Goal: Task Accomplishment & Management: Manage account settings

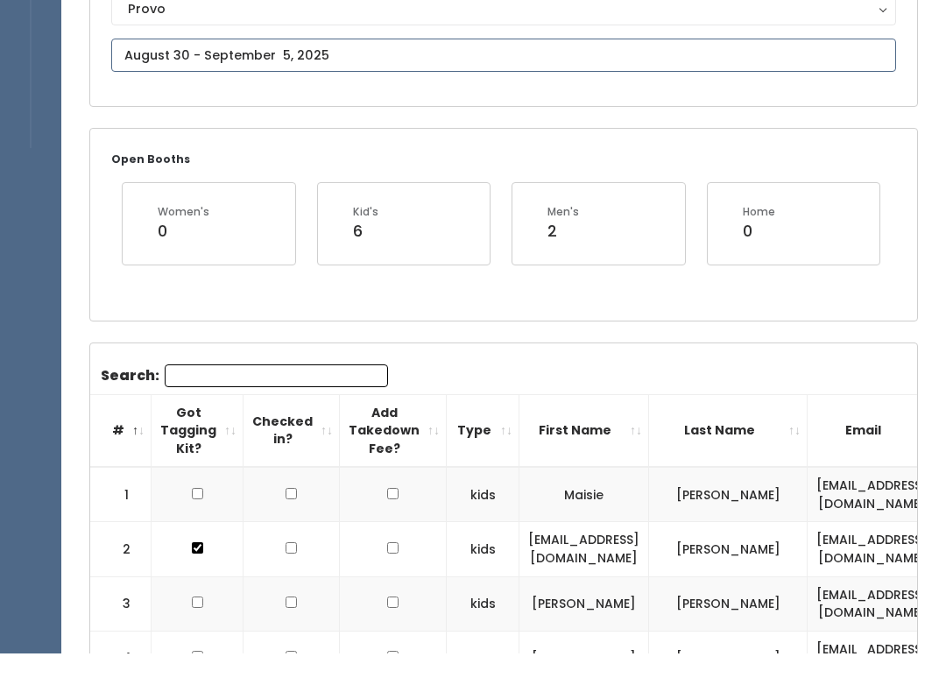
click at [433, 101] on input "text" at bounding box center [503, 93] width 785 height 33
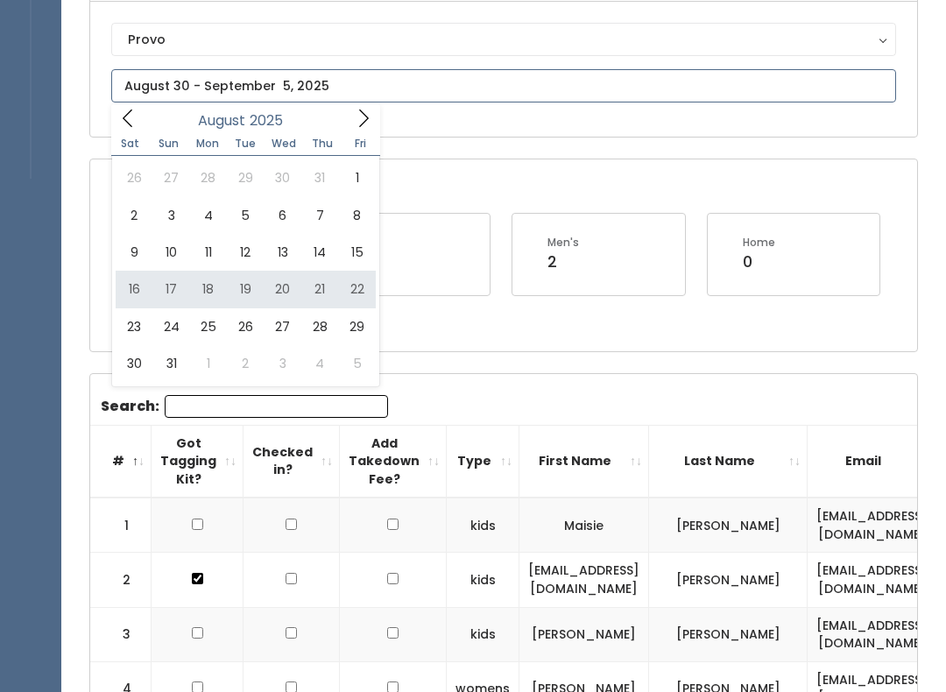
type input "[DATE] to [DATE]"
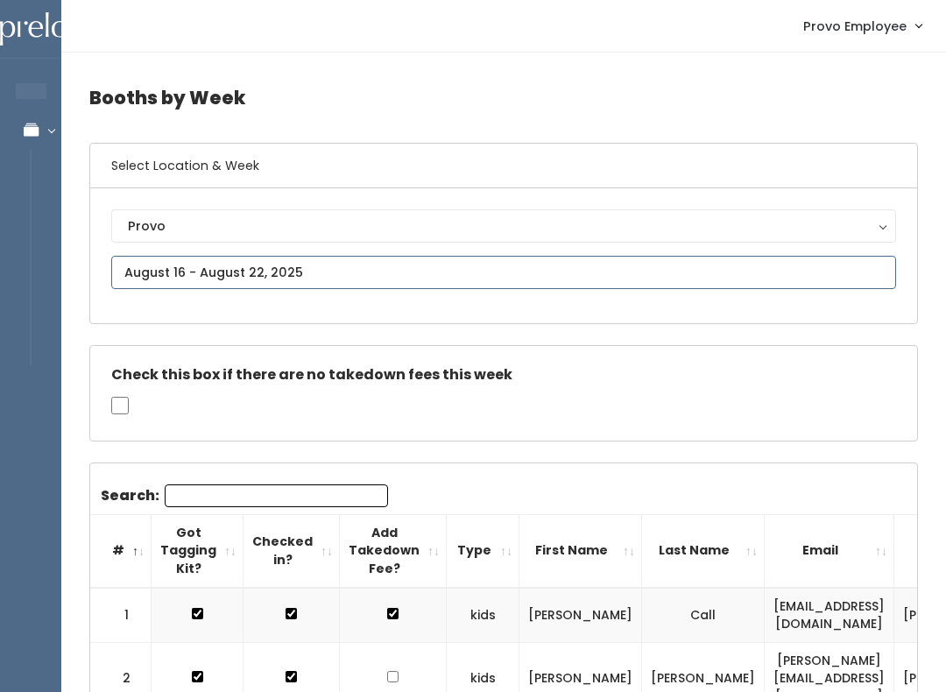
click at [151, 271] on input "text" at bounding box center [503, 272] width 785 height 33
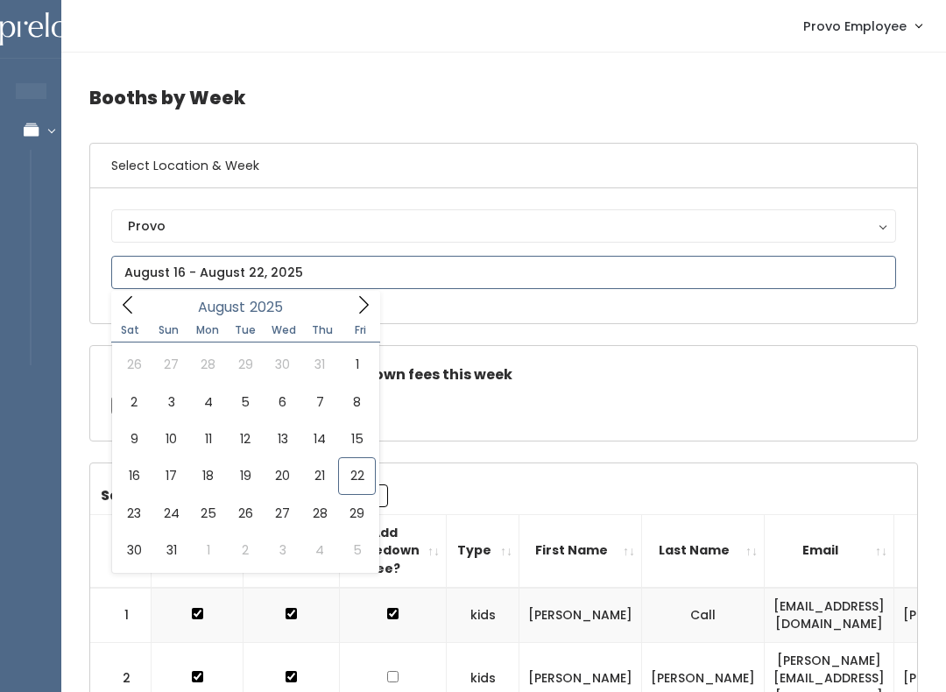
type input "[DATE] to [DATE]"
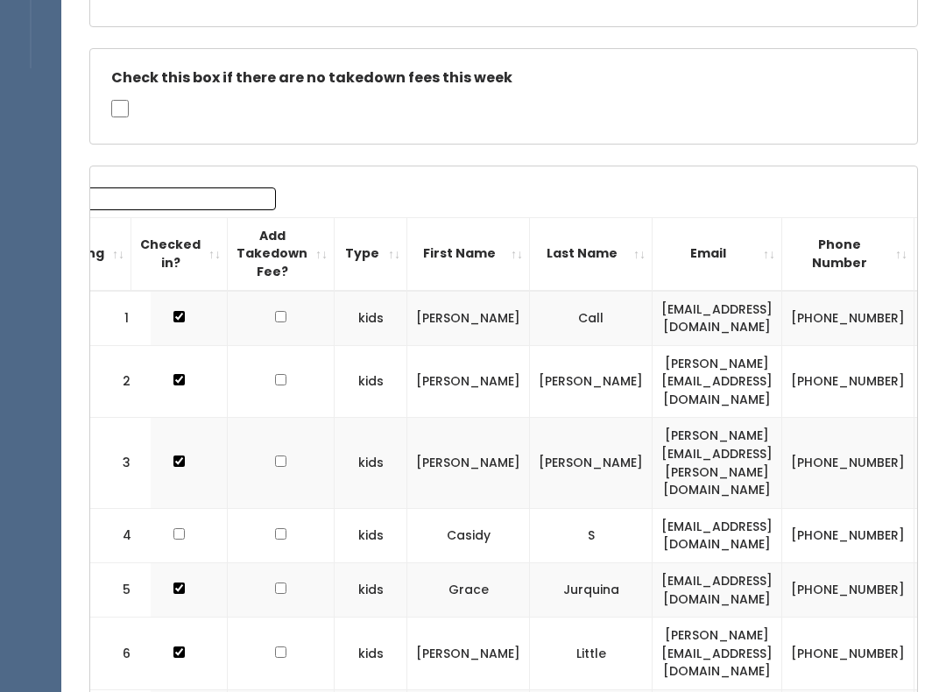
scroll to position [0, 87]
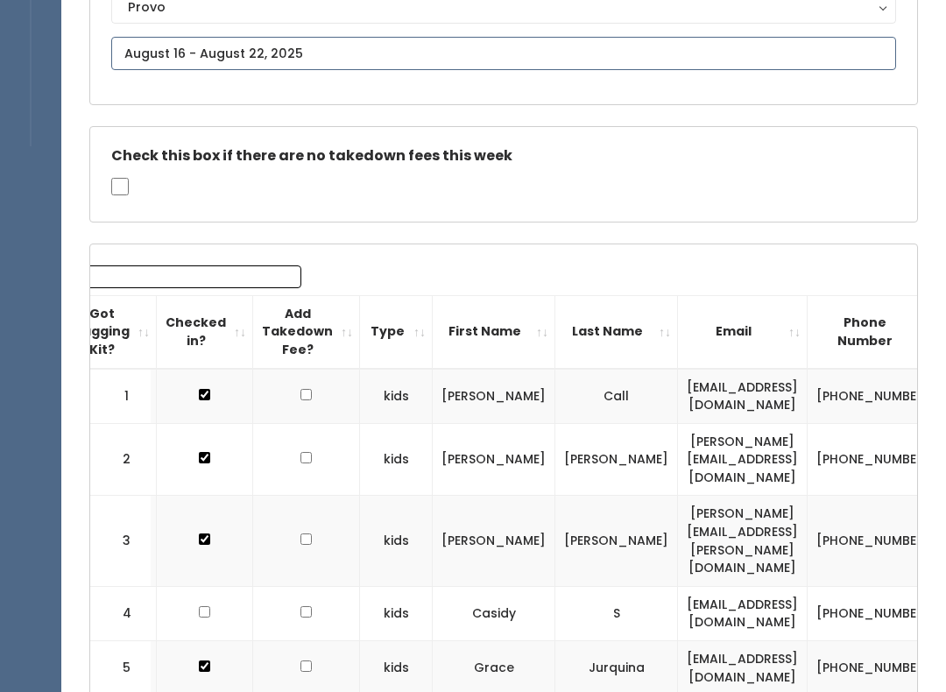
click at [270, 53] on input "text" at bounding box center [503, 54] width 785 height 33
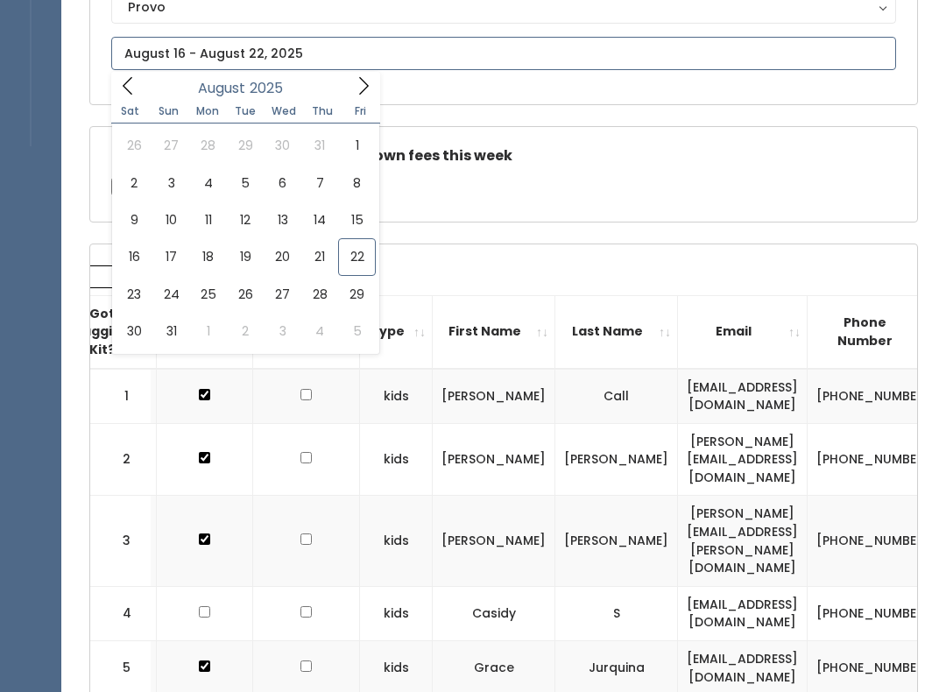
scroll to position [219, 0]
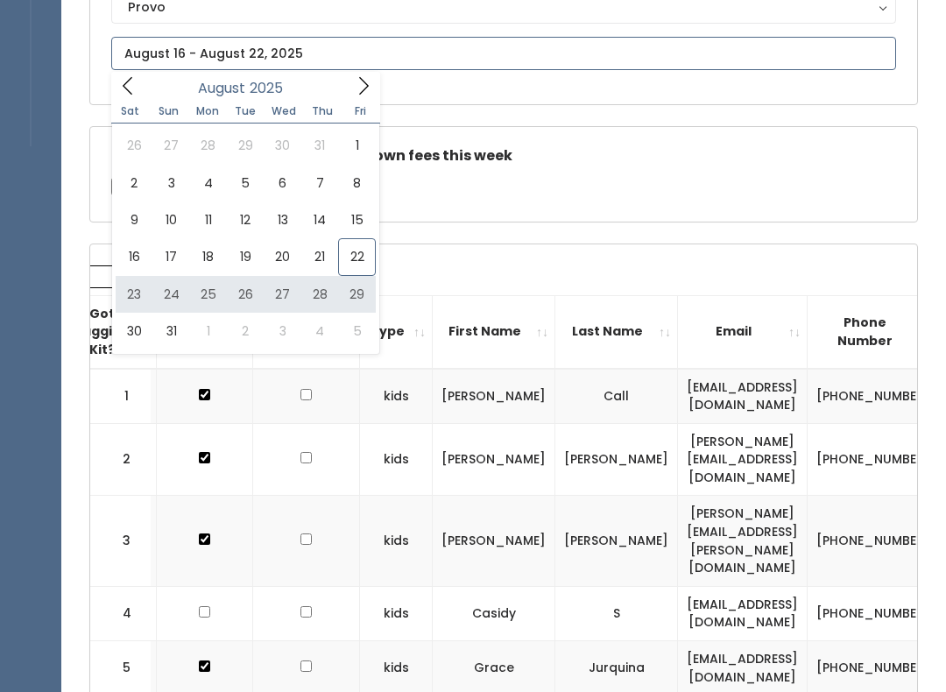
type input "August 23 to August 29"
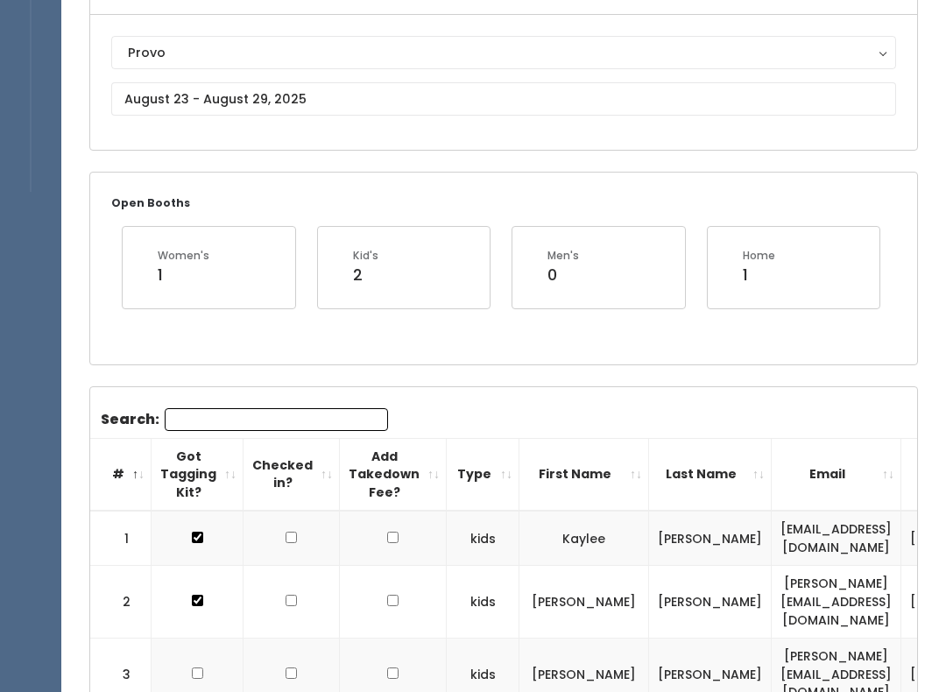
scroll to position [79, 0]
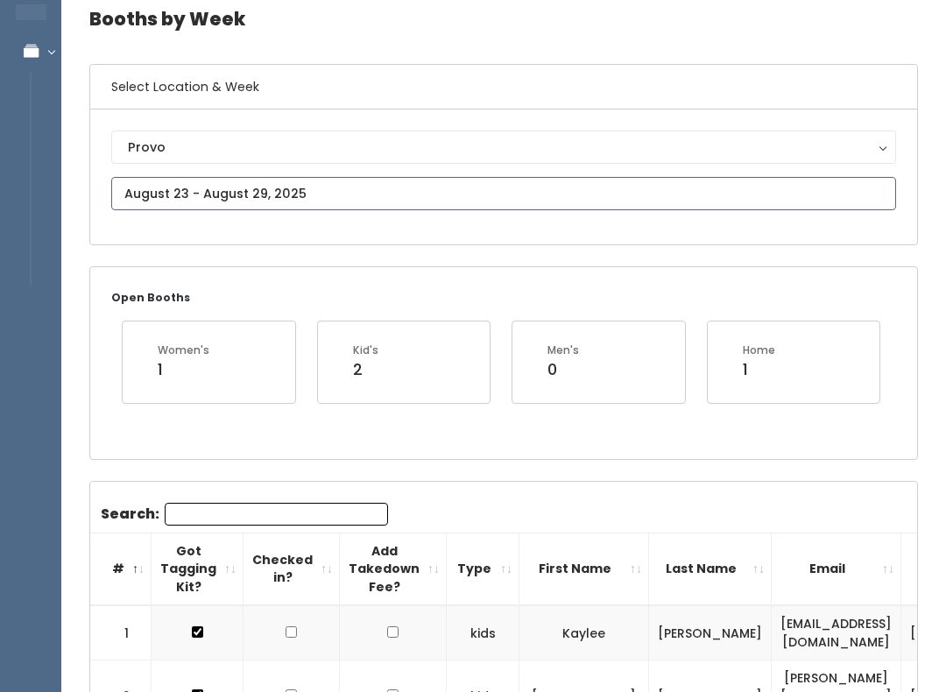
click at [345, 180] on input "text" at bounding box center [503, 193] width 785 height 33
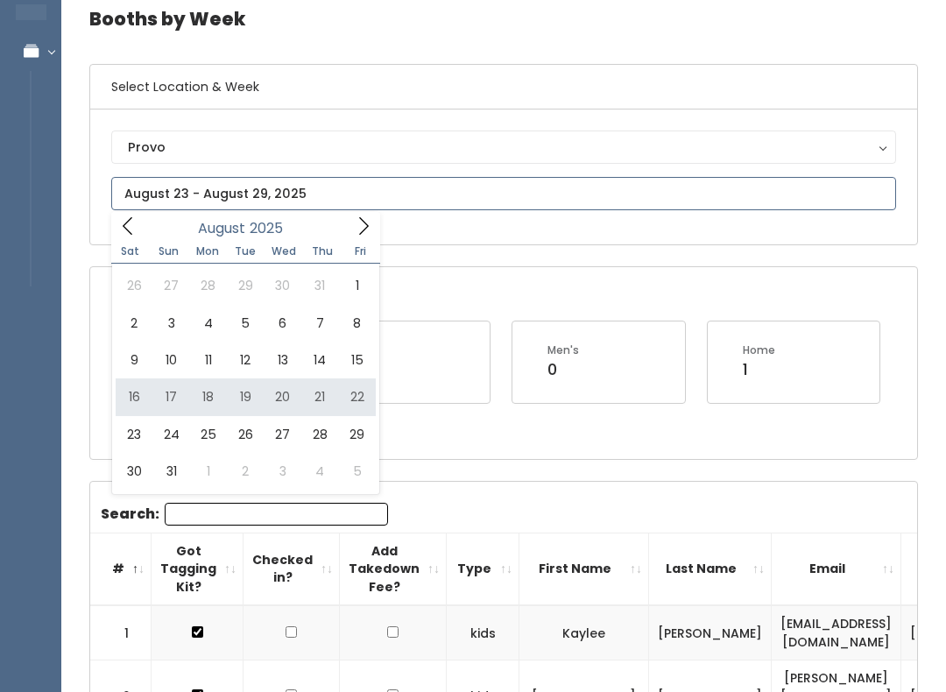
type input "[DATE] to [DATE]"
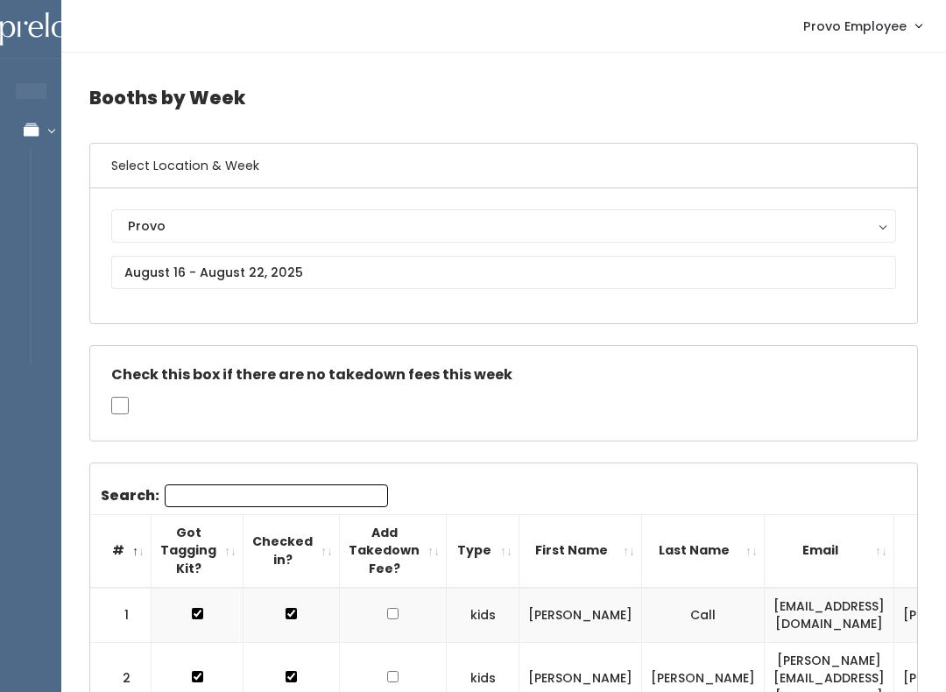
click at [309, 496] on input "Search:" at bounding box center [276, 495] width 223 height 23
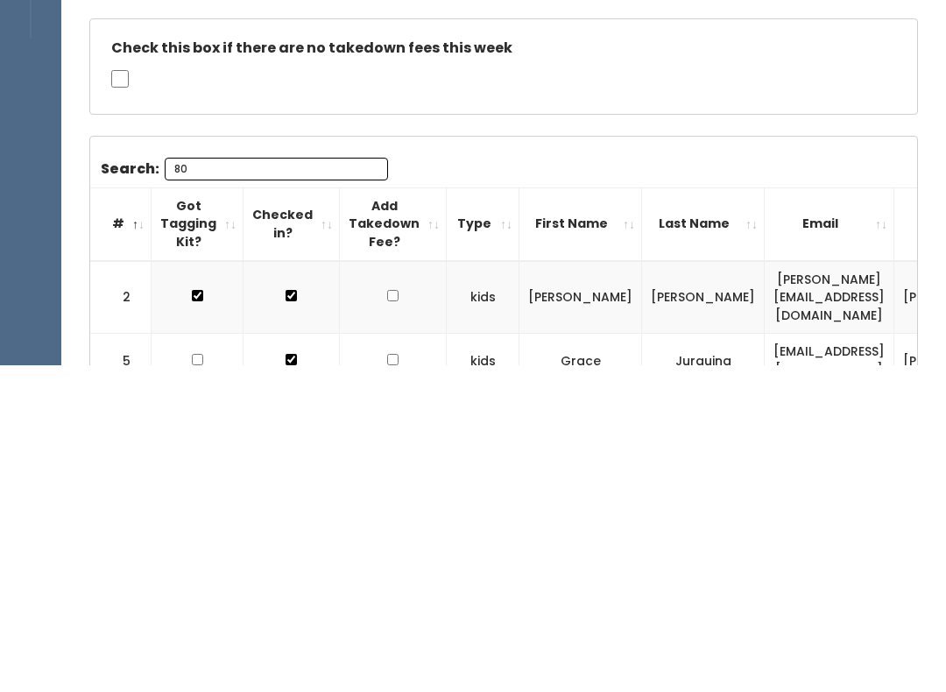
type input "8"
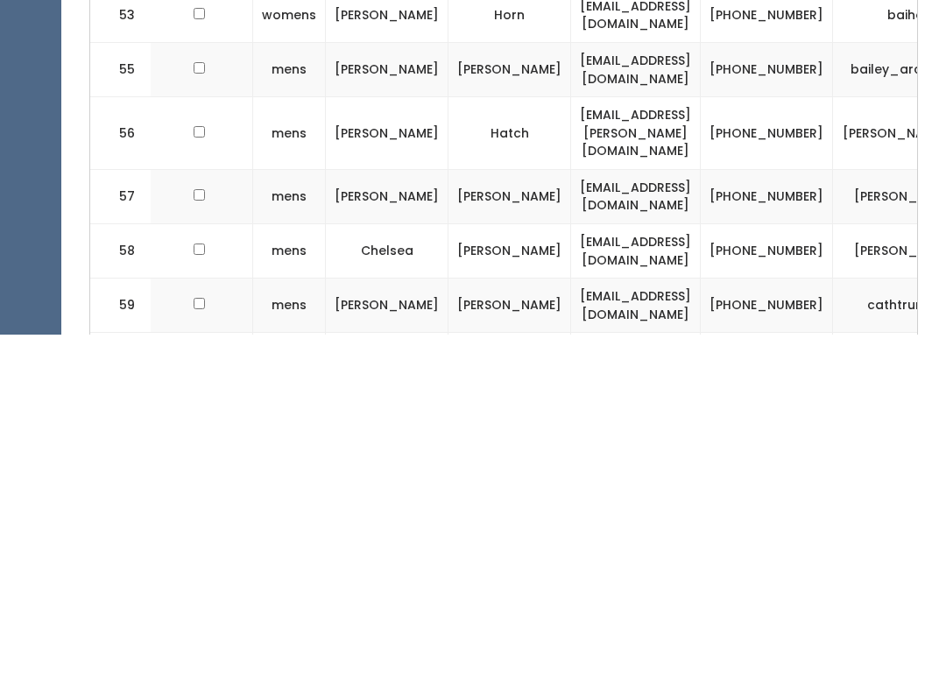
scroll to position [327, 0]
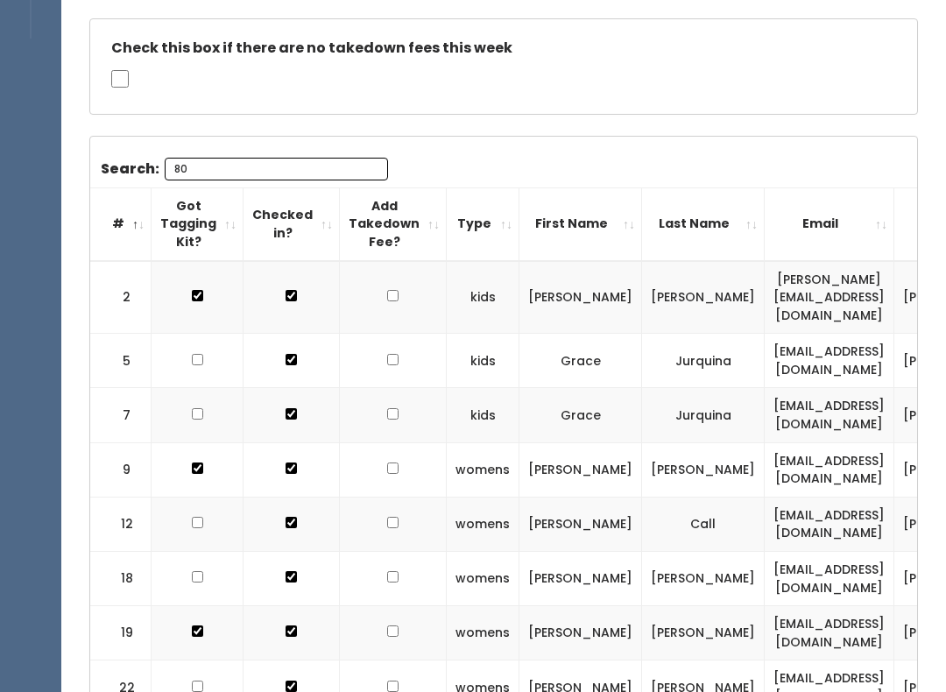
type input "8"
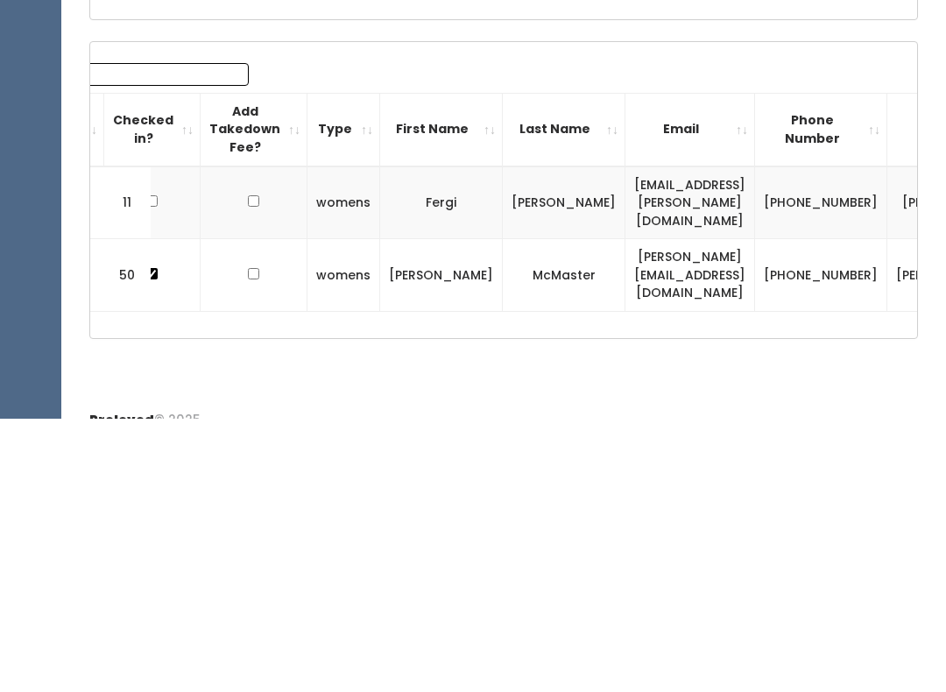
scroll to position [0, 138]
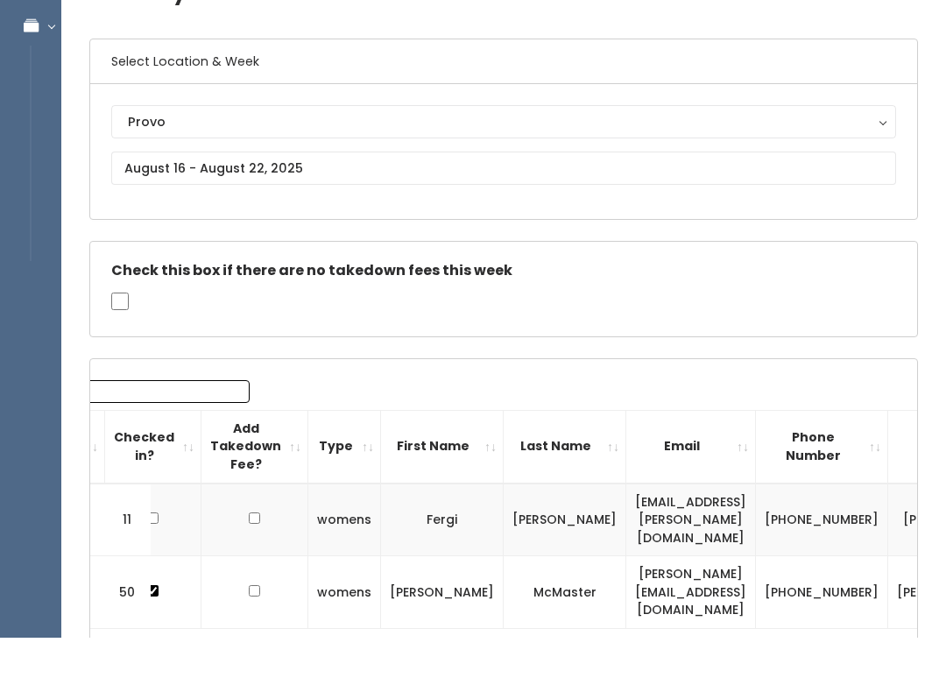
type input "435"
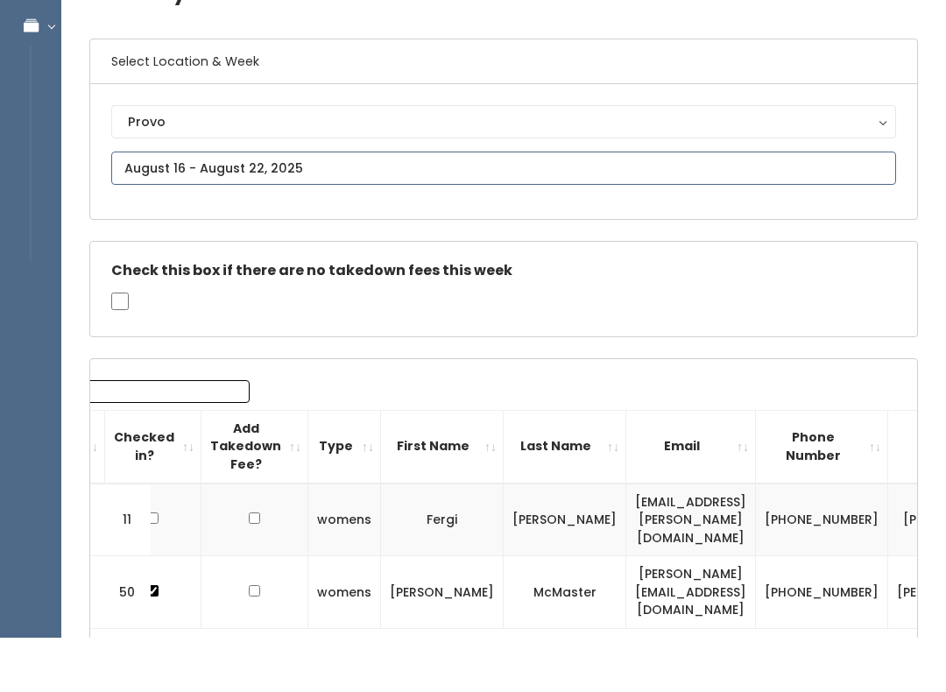
click at [696, 207] on input "text" at bounding box center [503, 223] width 785 height 33
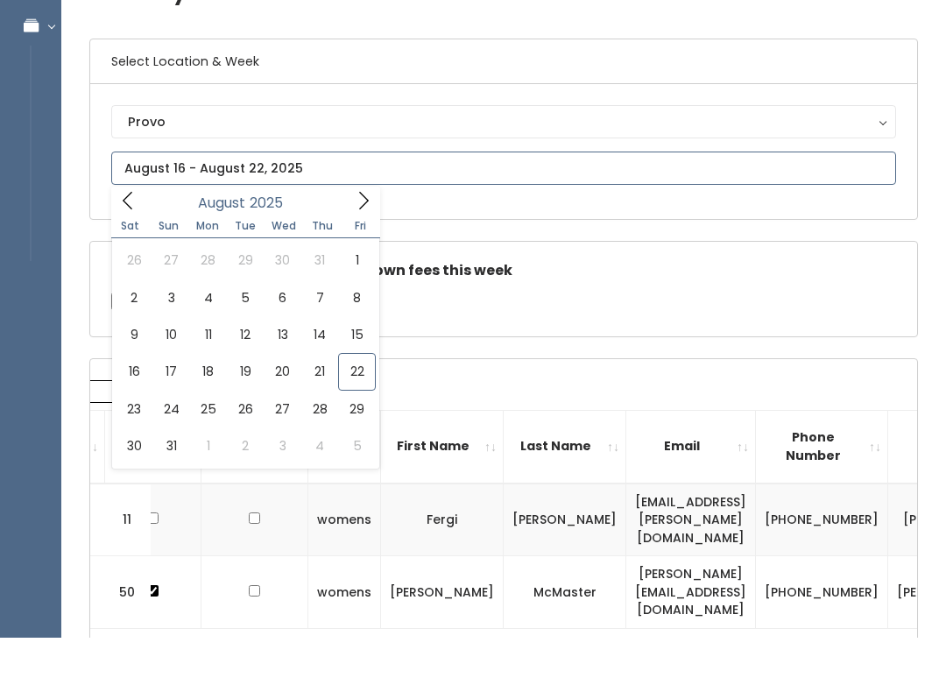
scroll to position [104, 0]
type input "August 23 to August 29"
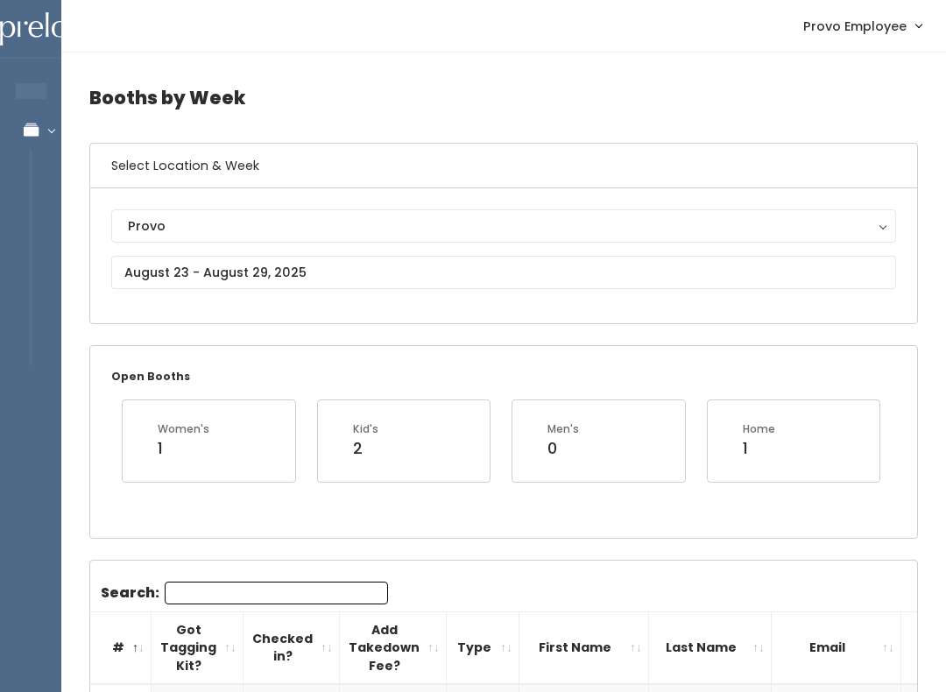
click at [318, 602] on input "Search:" at bounding box center [276, 592] width 223 height 23
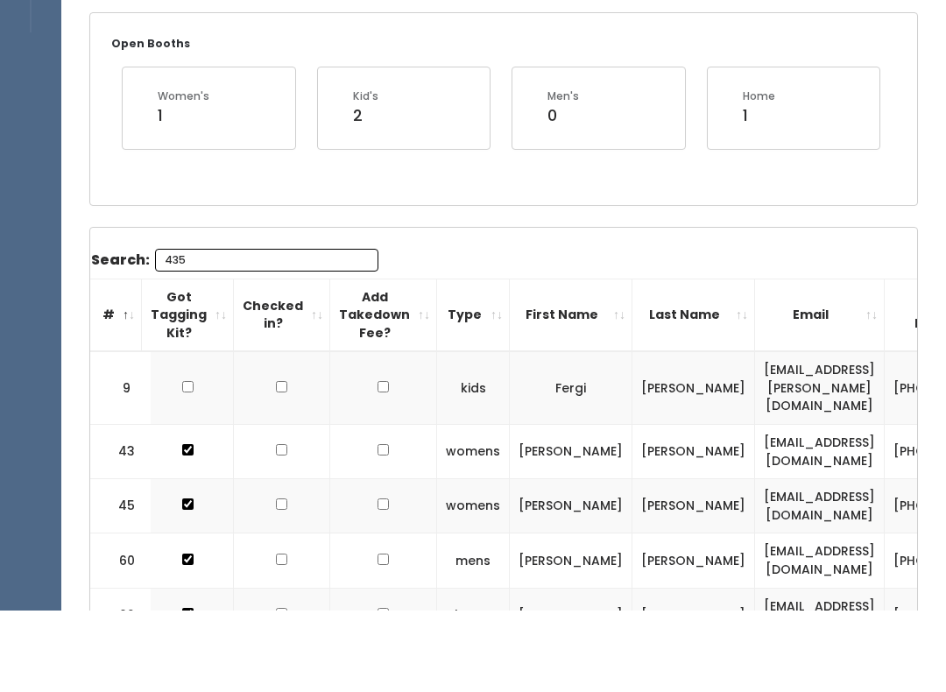
scroll to position [209, 0]
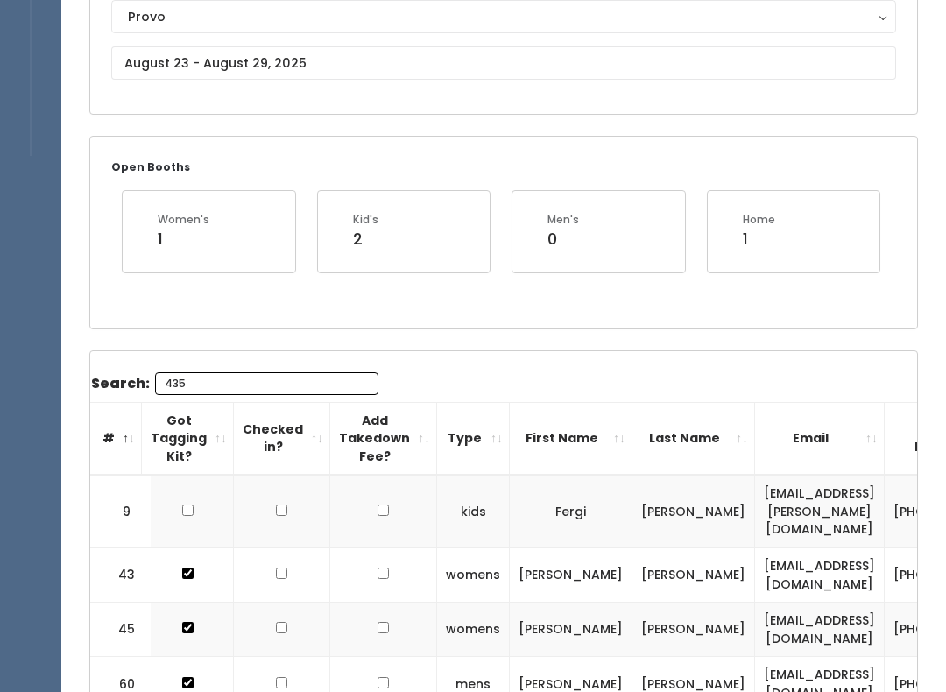
type input "435"
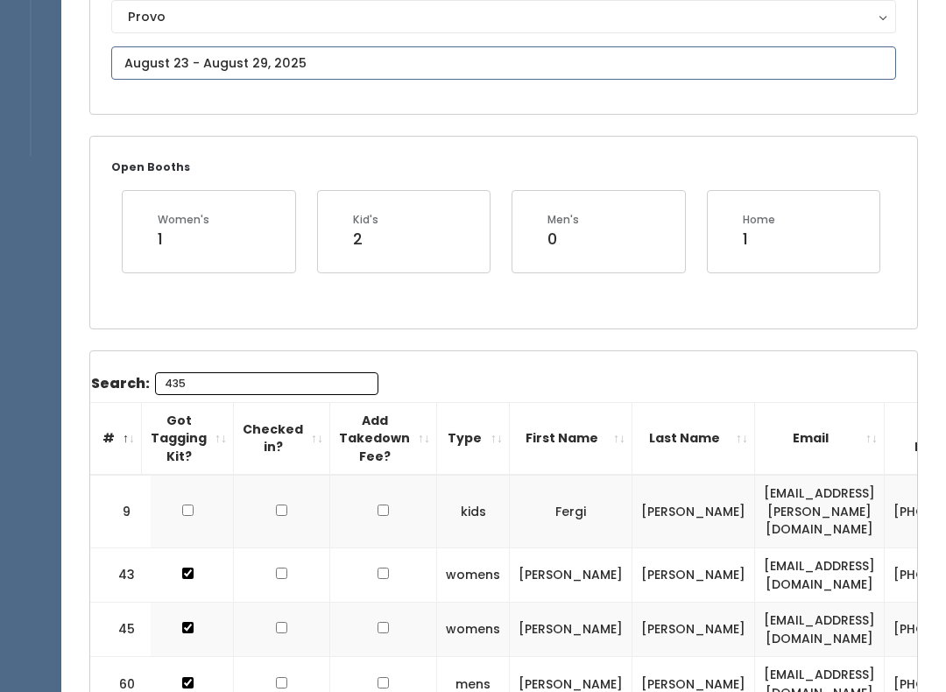
click at [349, 56] on input "text" at bounding box center [503, 62] width 785 height 33
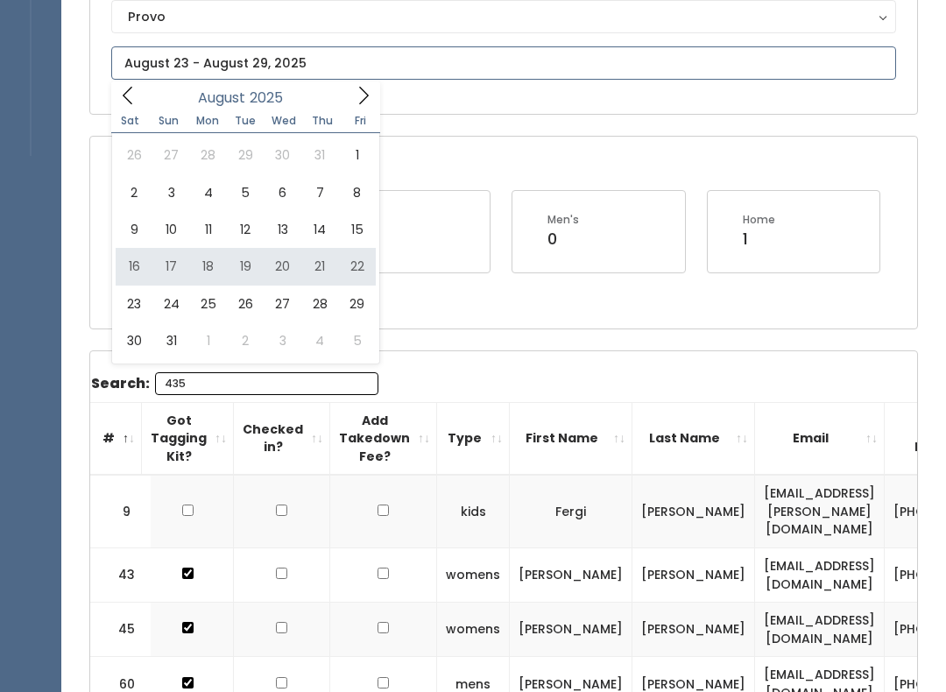
type input "August 16 to August 22"
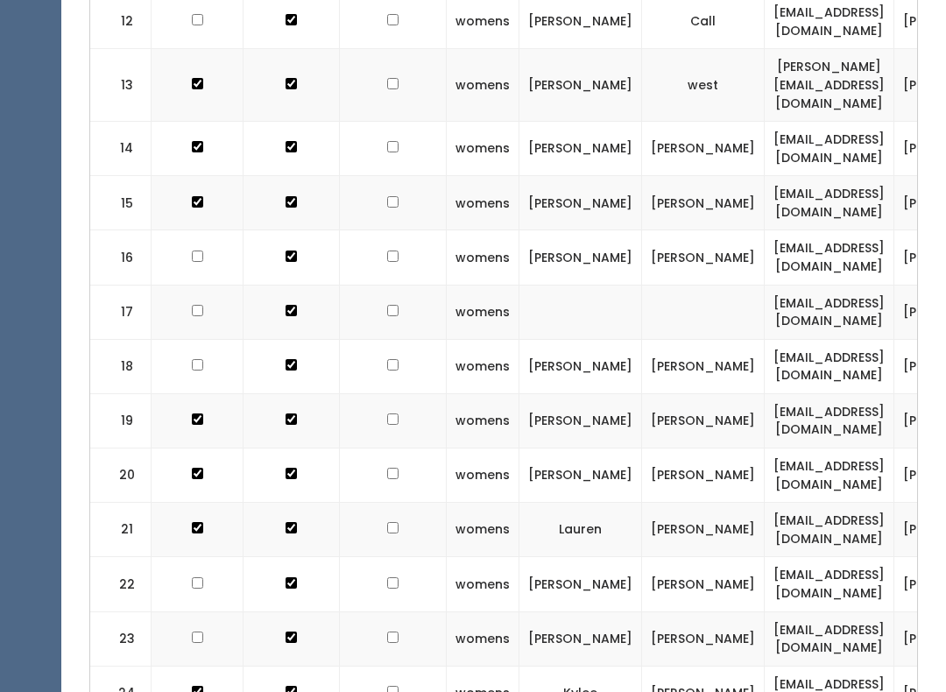
scroll to position [1285, 0]
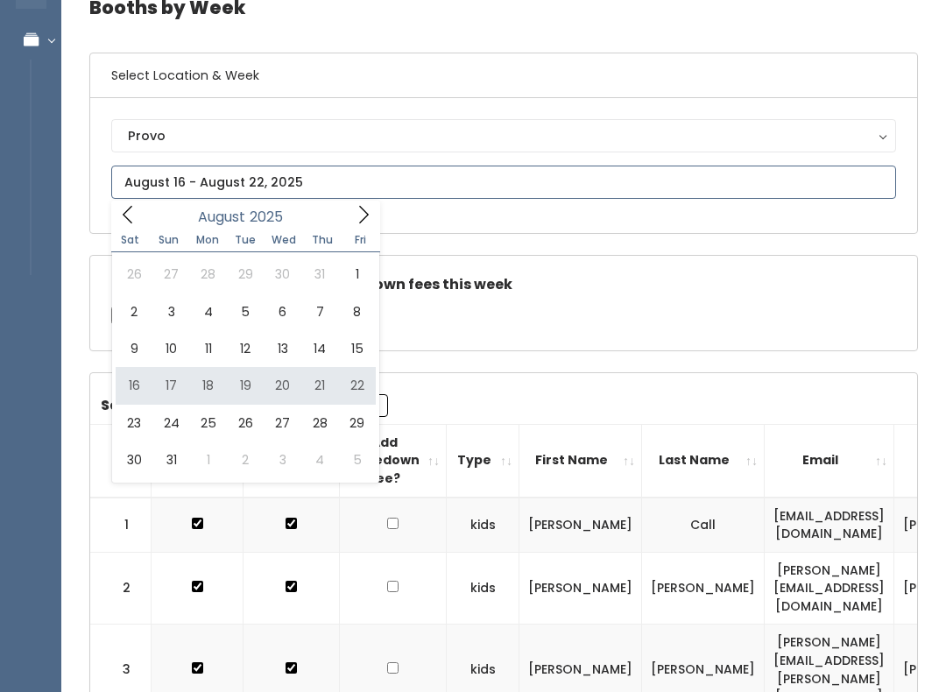
type input "[DATE] to [DATE]"
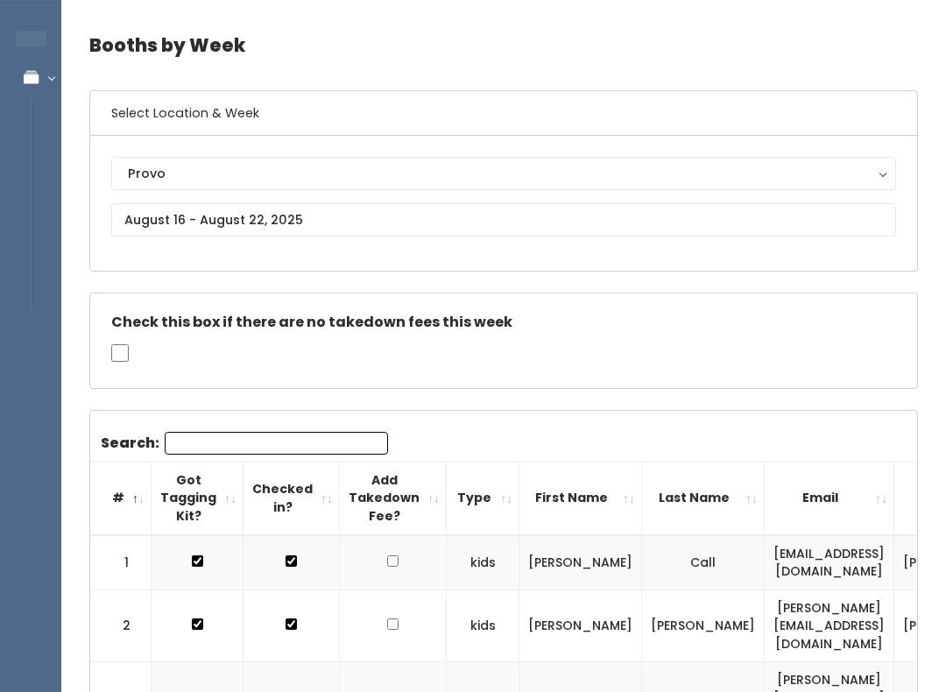
scroll to position [53, 0]
click at [305, 449] on input "Search:" at bounding box center [276, 442] width 223 height 23
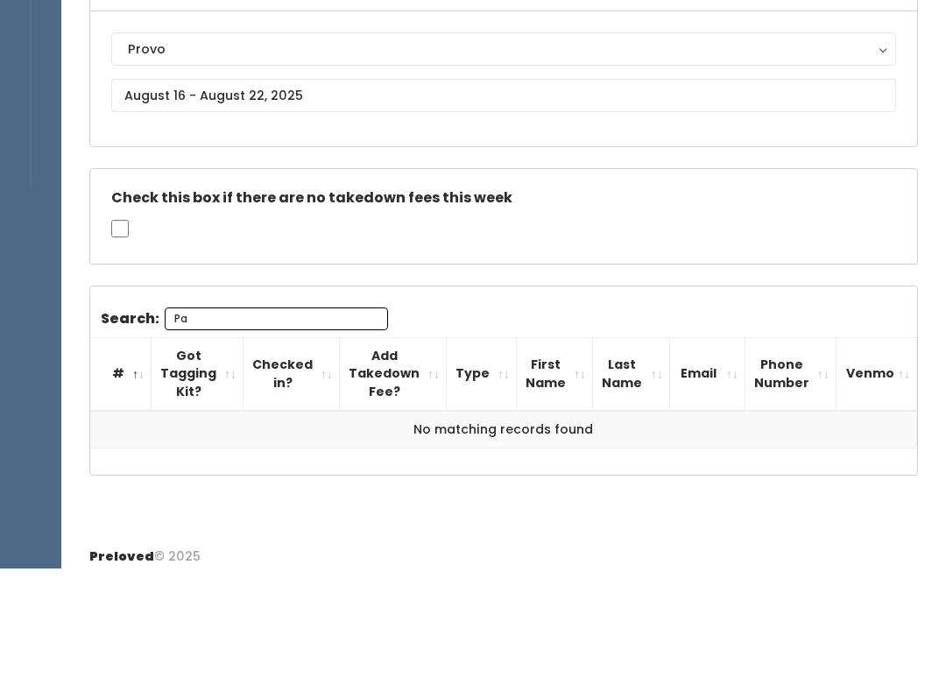
type input "P"
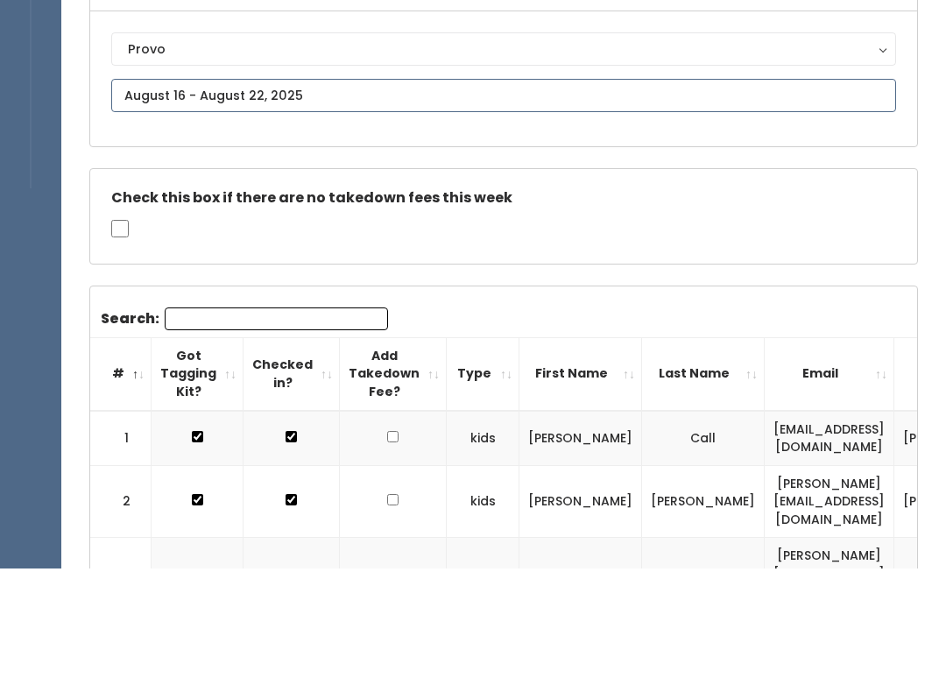
click at [299, 203] on input "text" at bounding box center [503, 219] width 785 height 33
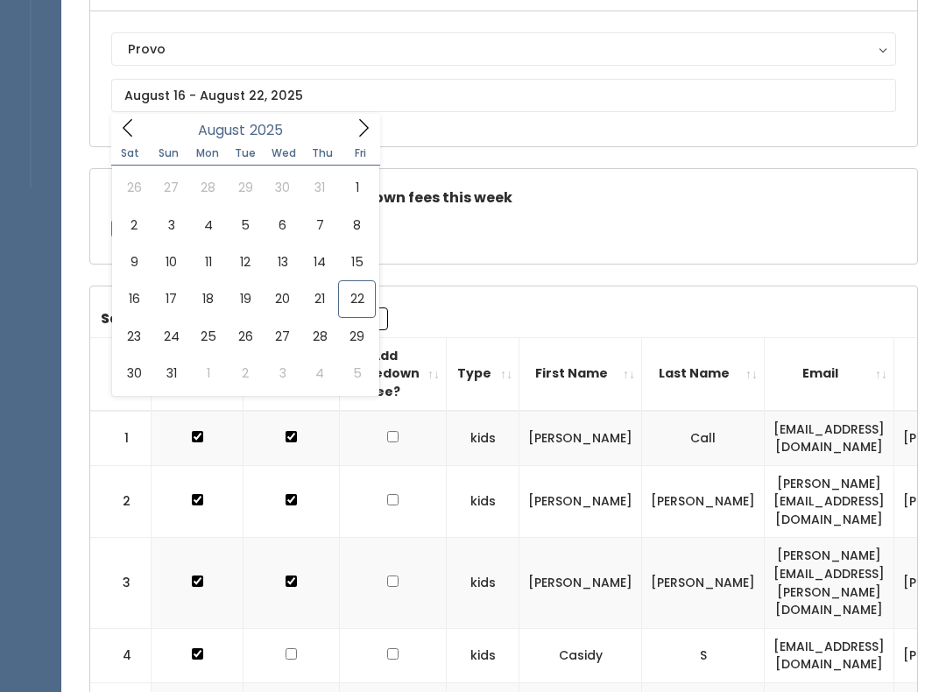
click at [494, 186] on div "Check this box if there are no takedown fees this week" at bounding box center [503, 216] width 827 height 95
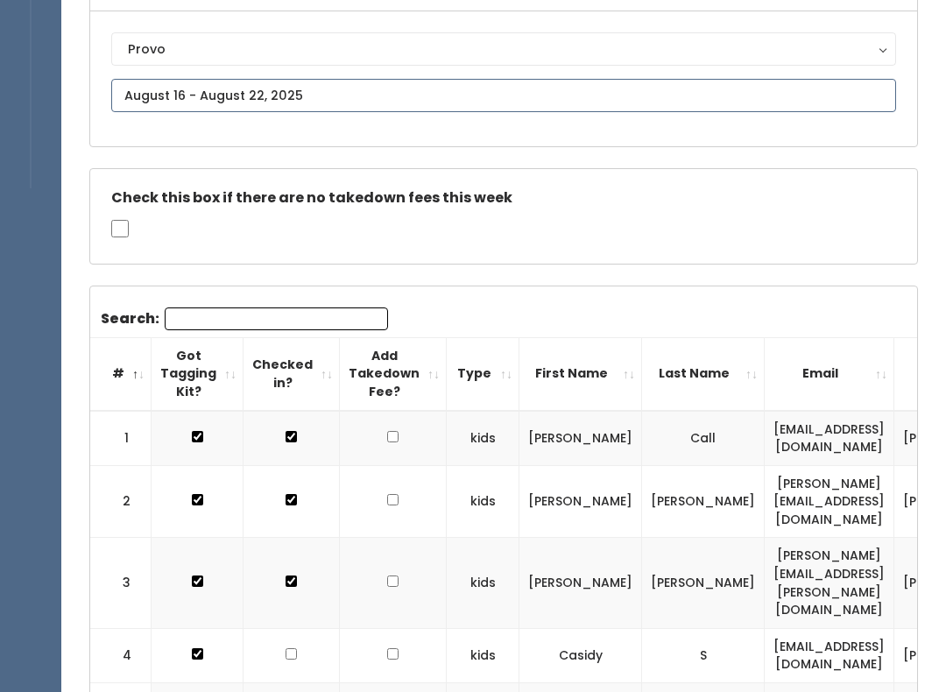
click at [399, 94] on input "text" at bounding box center [503, 95] width 785 height 33
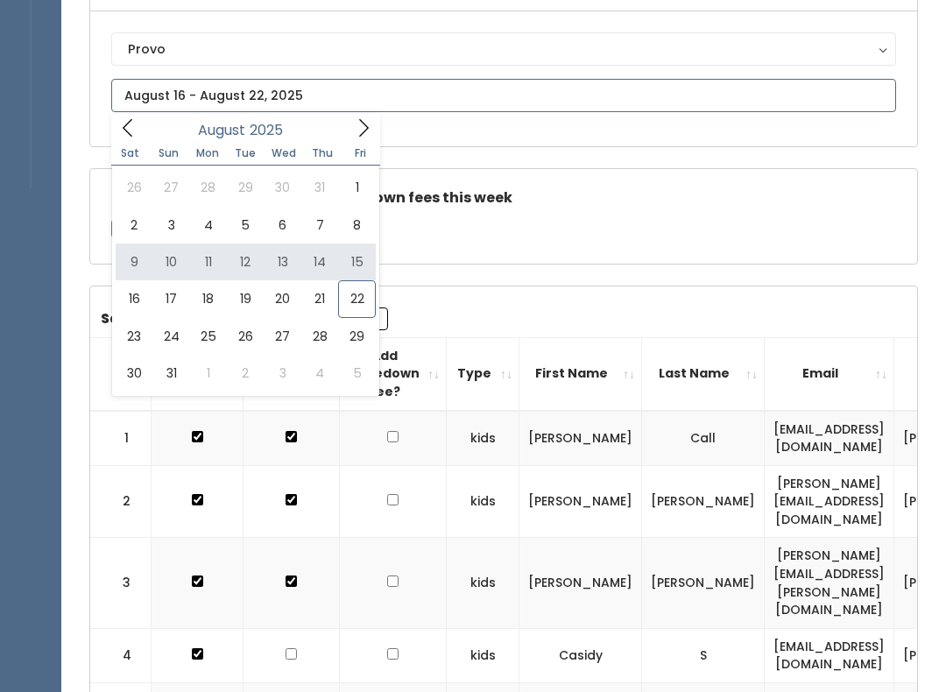
type input "August 9 to August 15"
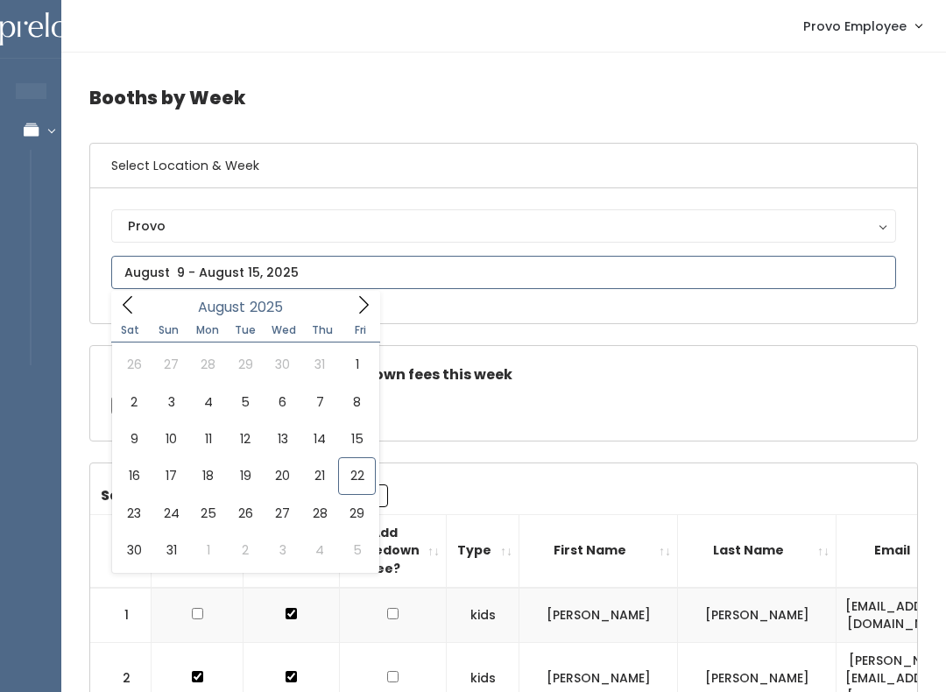
type input "[DATE] to [DATE]"
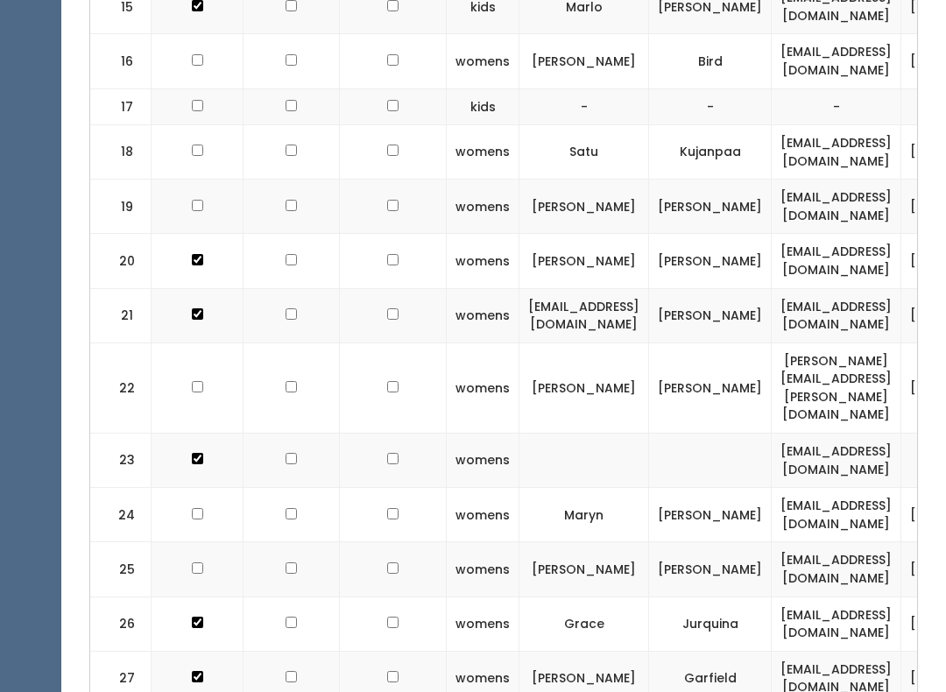
checkbox input "true"
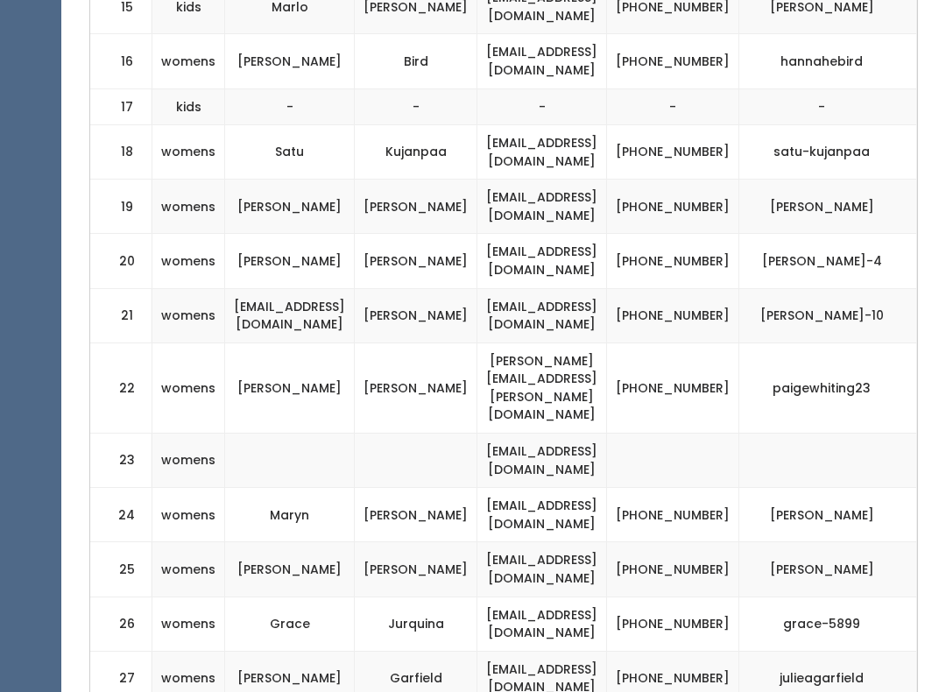
scroll to position [0, 375]
click at [685, 433] on td at bounding box center [673, 460] width 132 height 54
click at [739, 542] on td "[PHONE_NUMBER]" at bounding box center [673, 569] width 132 height 54
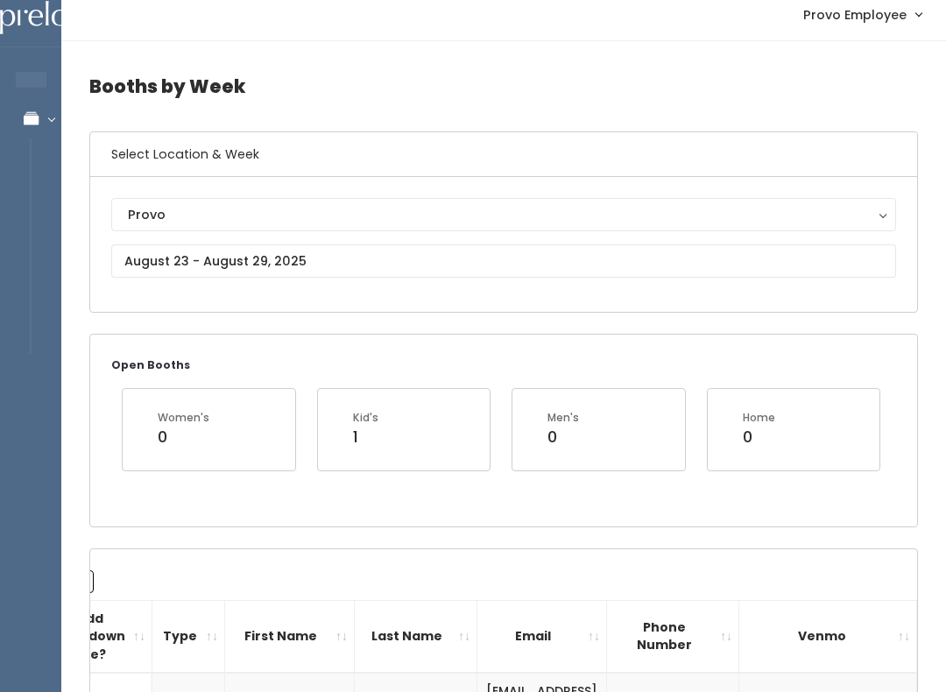
scroll to position [0, 0]
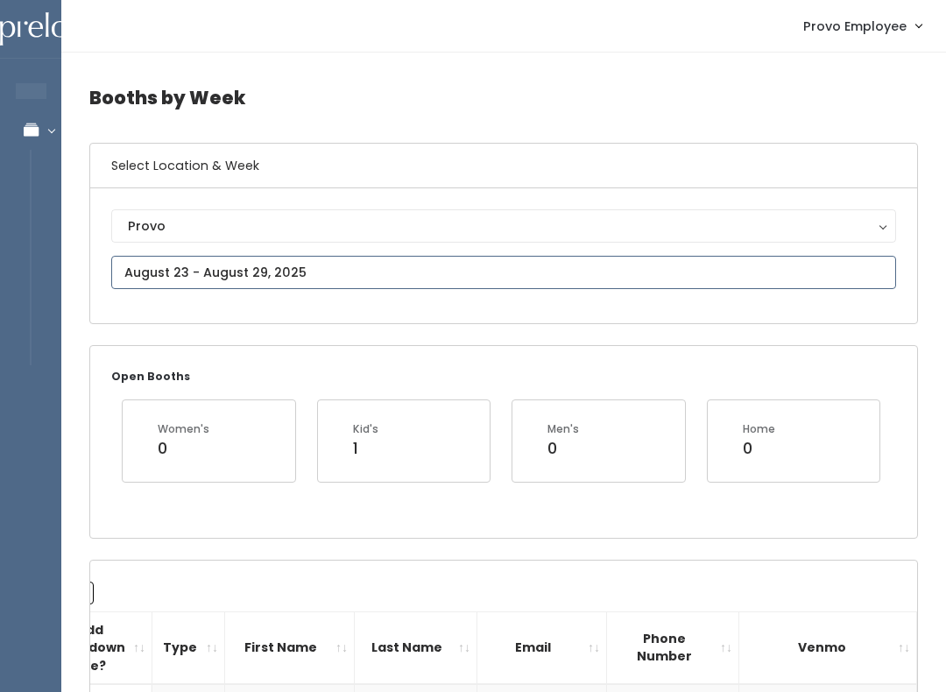
click at [312, 257] on input "text" at bounding box center [503, 272] width 785 height 33
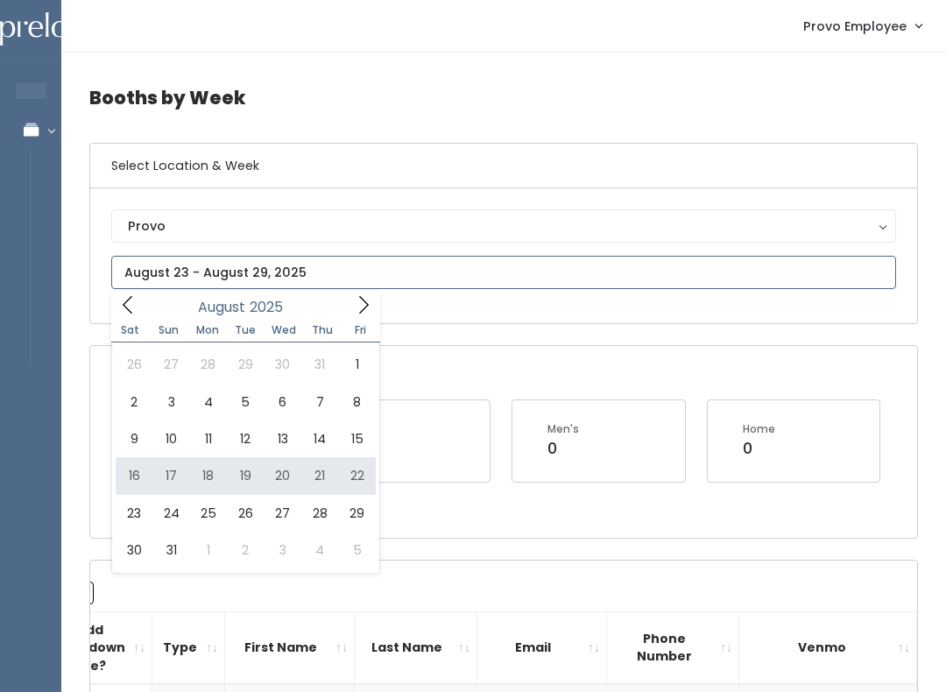
type input "[DATE] to [DATE]"
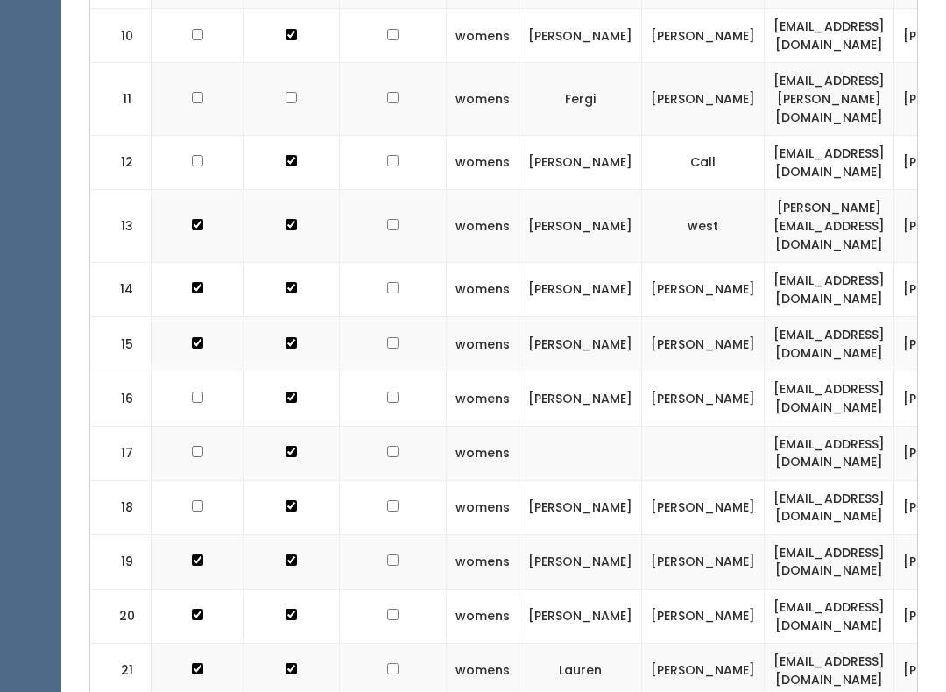
checkbox input "true"
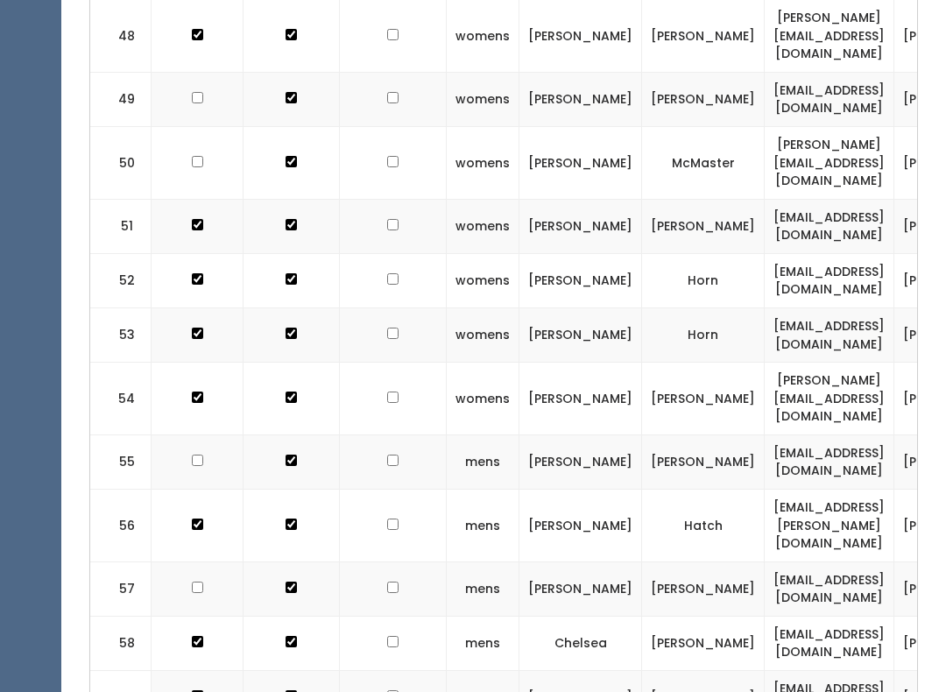
scroll to position [3405, 0]
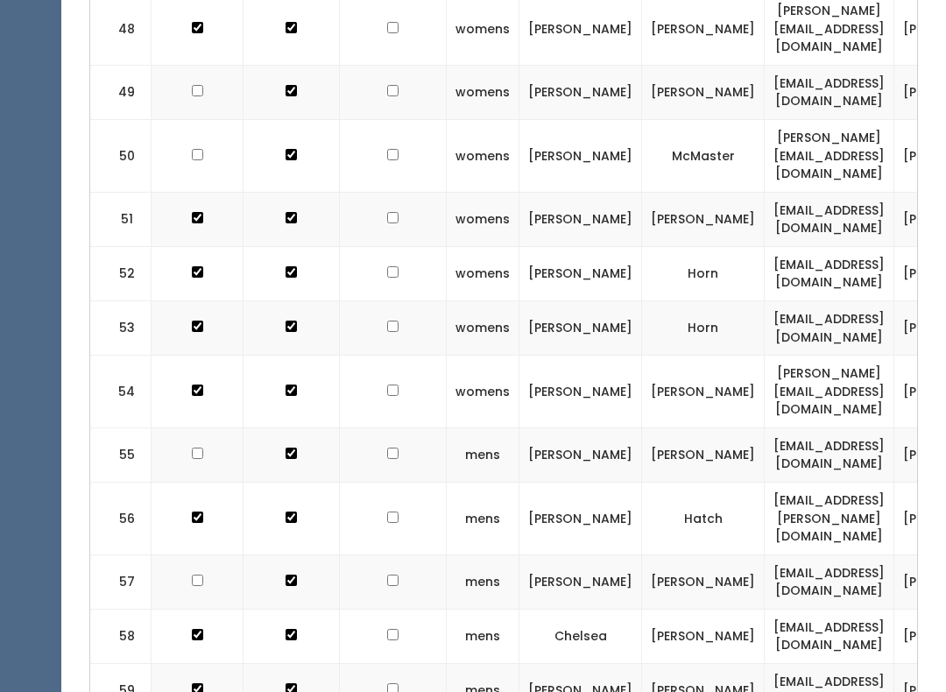
checkbox input "true"
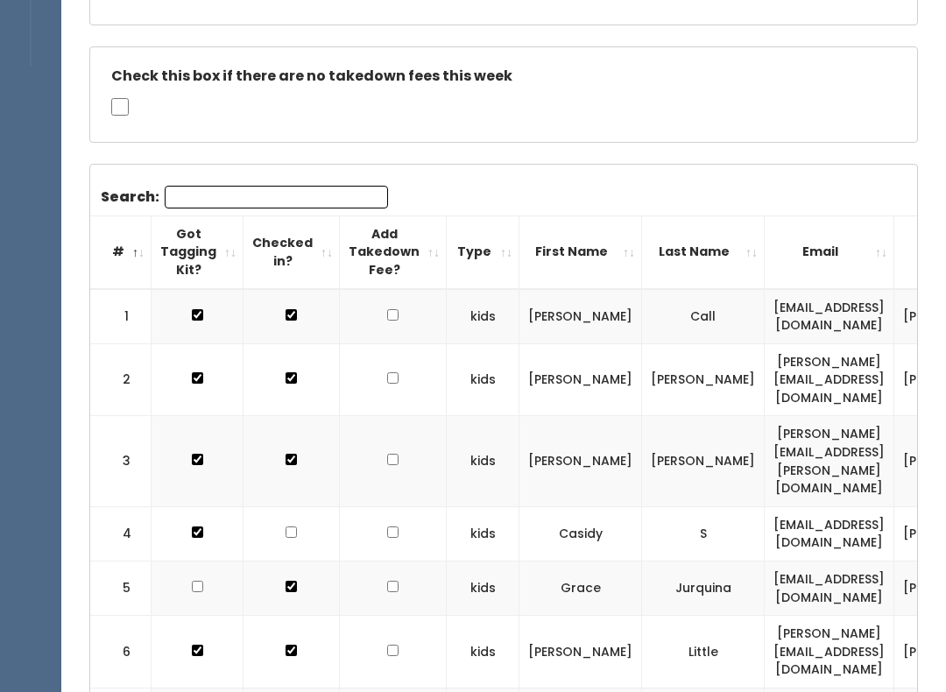
scroll to position [0, 0]
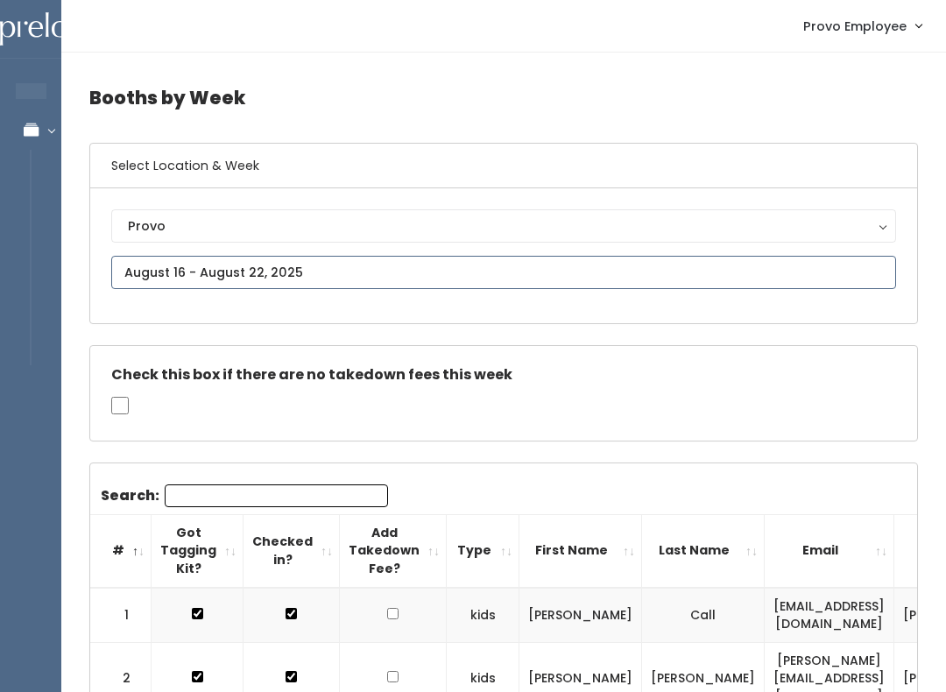
click at [337, 272] on input "text" at bounding box center [503, 272] width 785 height 33
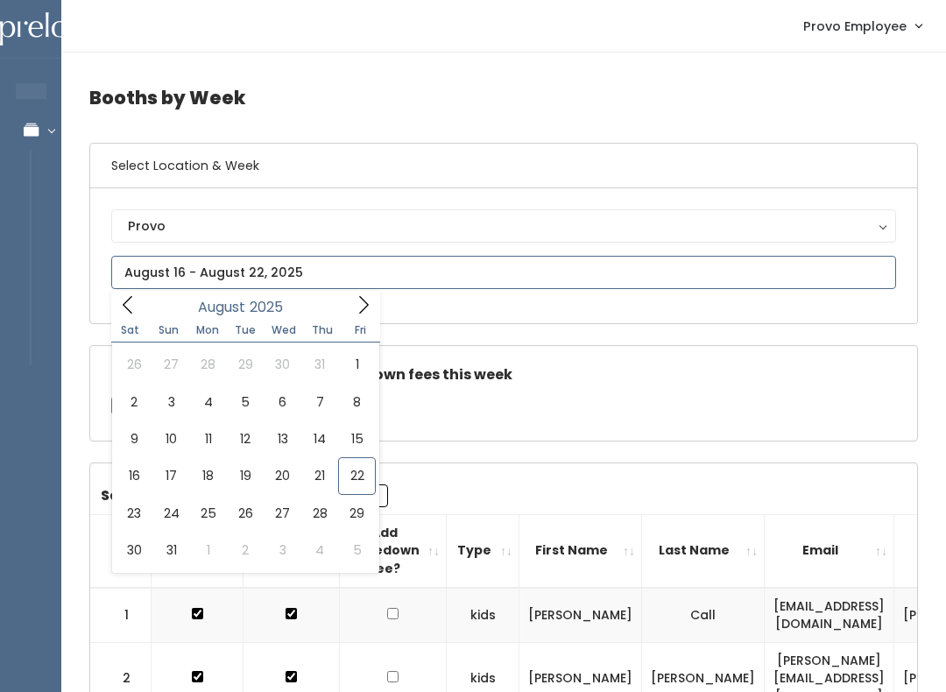
type input "August 23 to August 29"
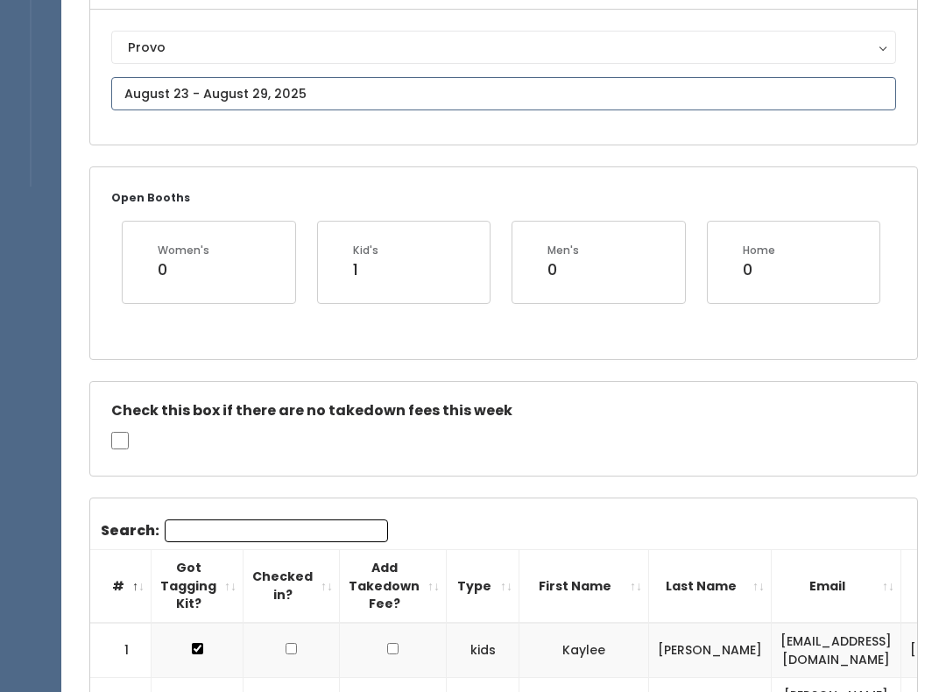
click at [329, 78] on input "text" at bounding box center [503, 93] width 785 height 33
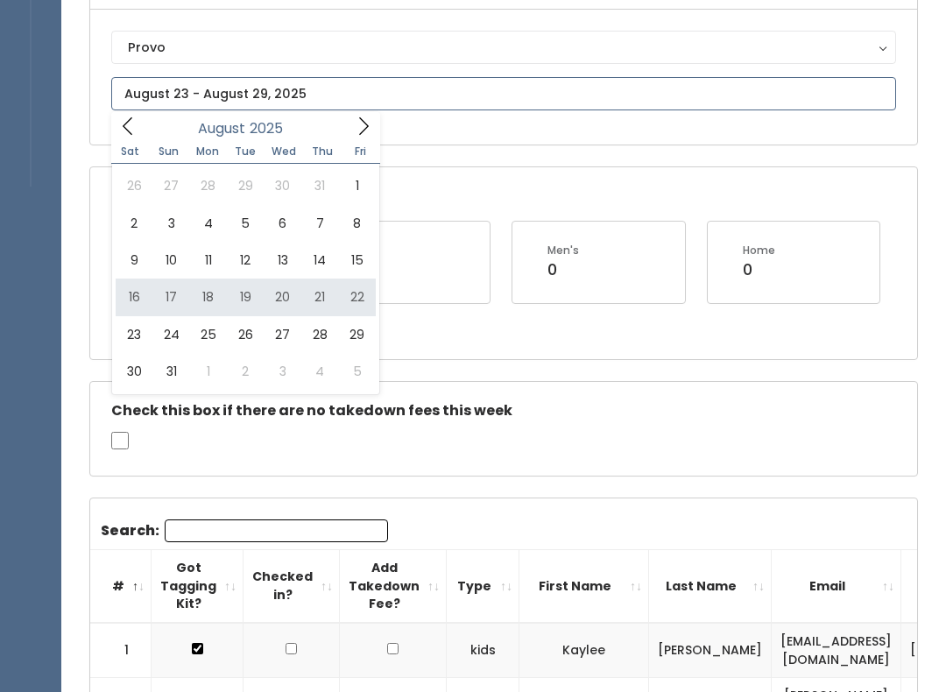
type input "[DATE] to [DATE]"
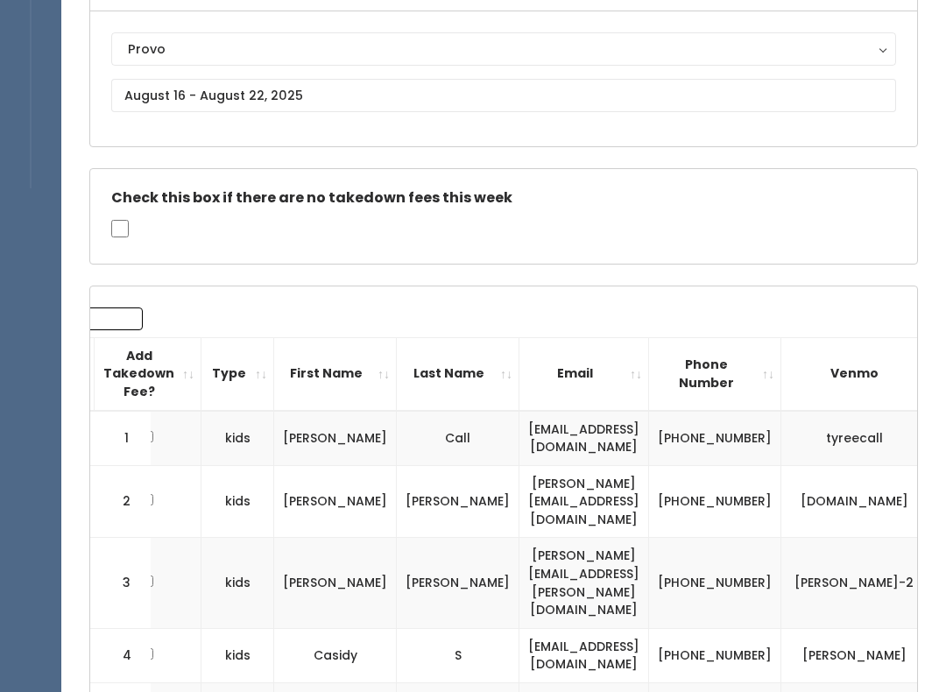
scroll to position [67, 0]
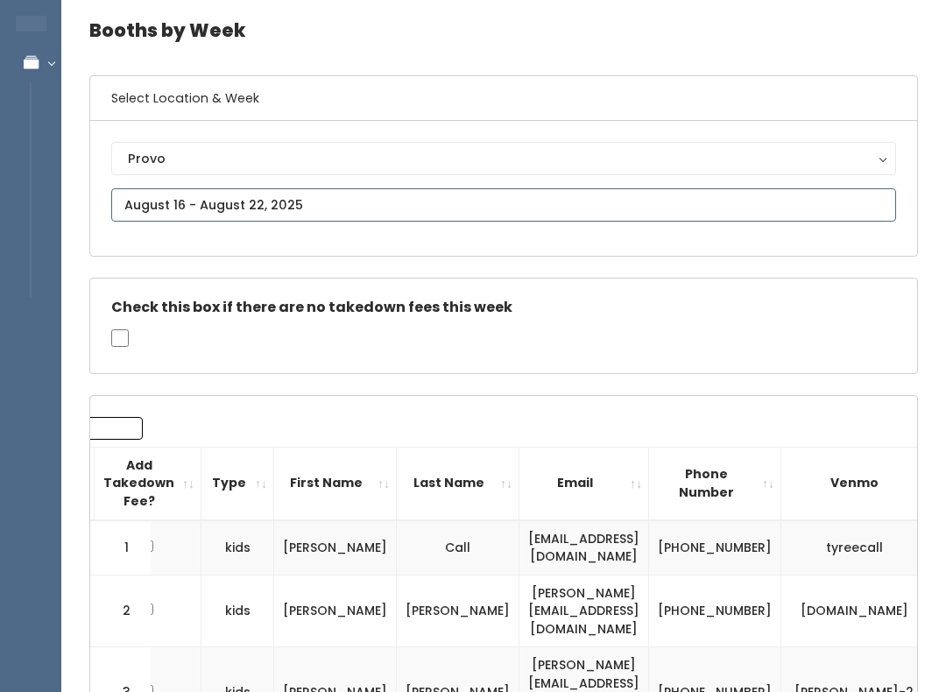
click at [396, 201] on input "text" at bounding box center [503, 204] width 785 height 33
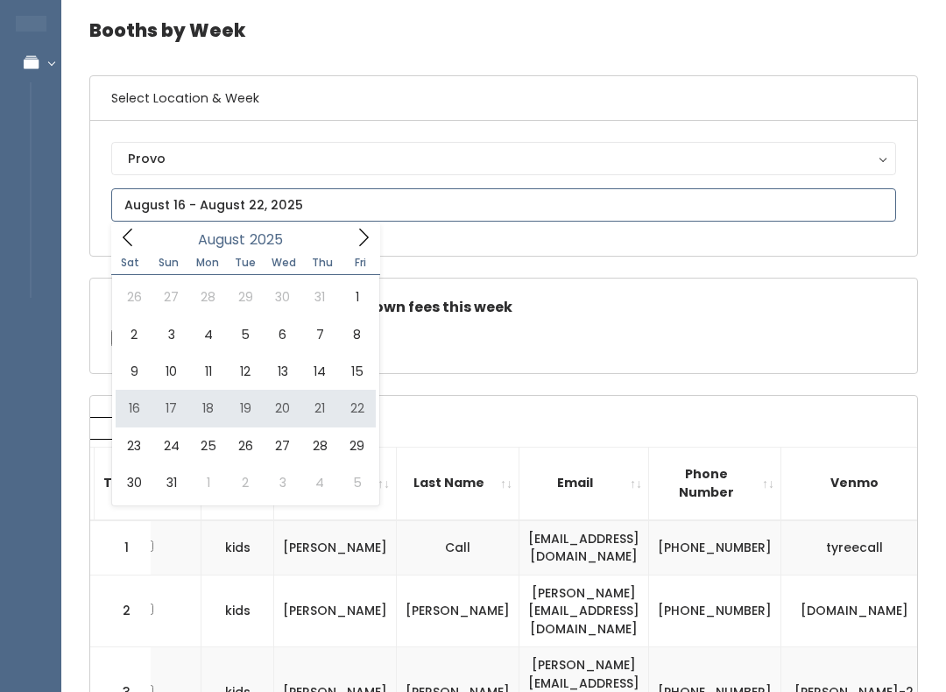
type input "August 16 to August 22"
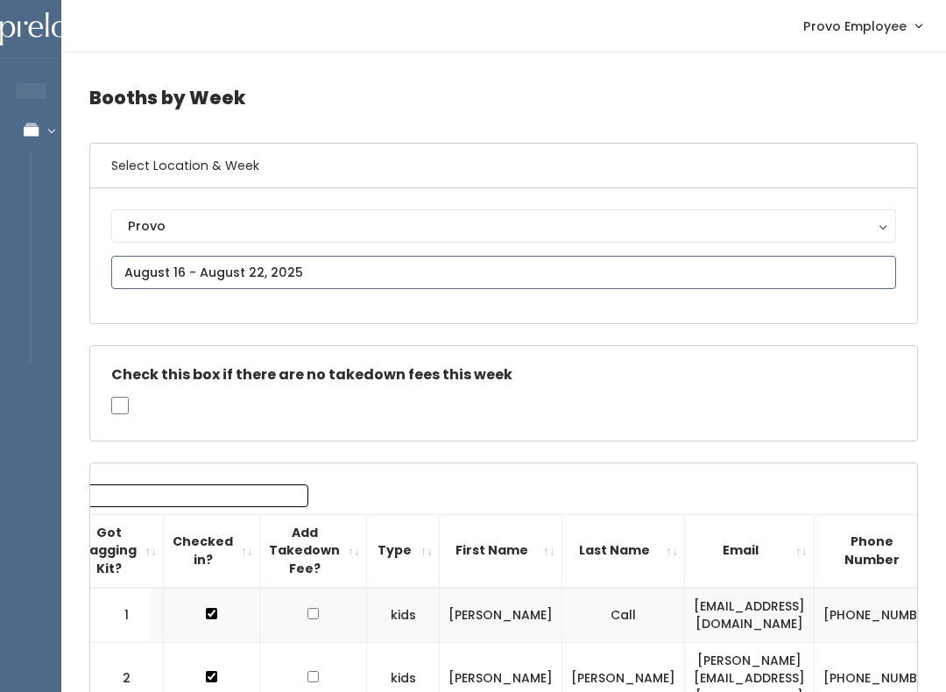
click at [370, 269] on input "text" at bounding box center [503, 272] width 785 height 33
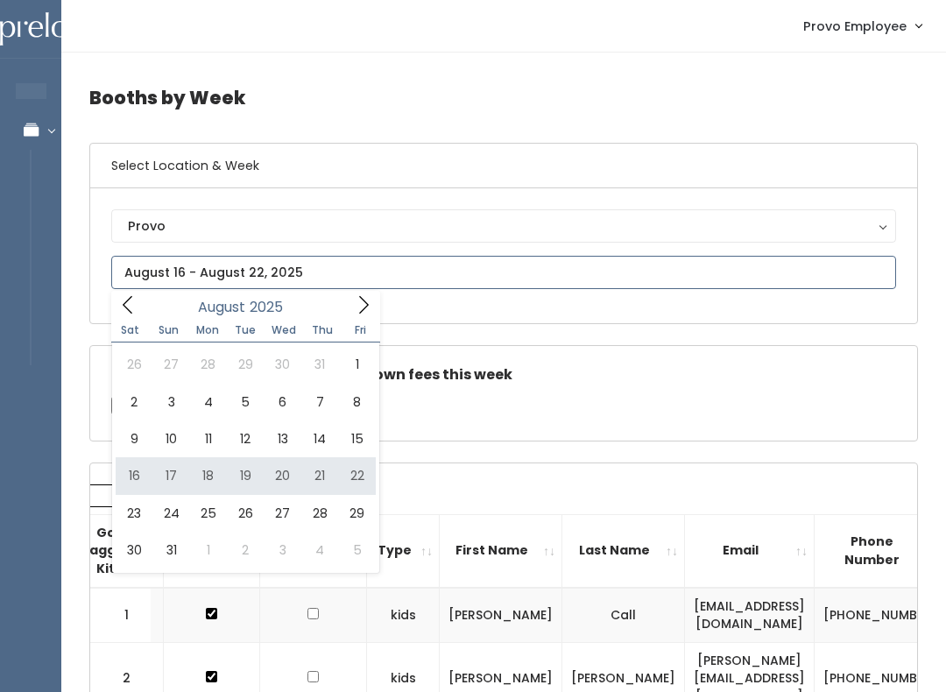
type input "August 16 to August 22"
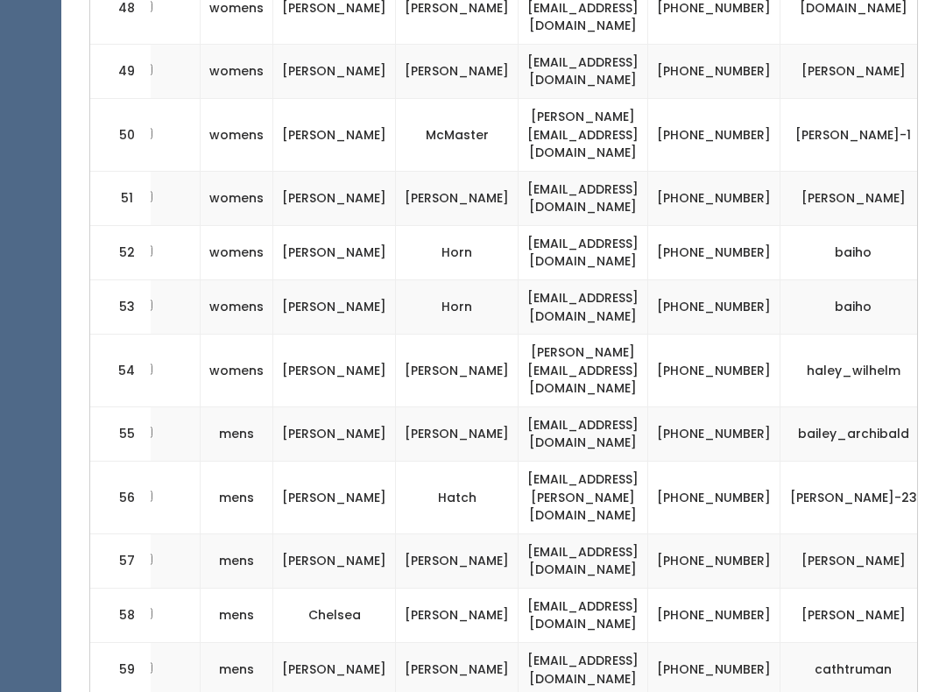
scroll to position [0, 245]
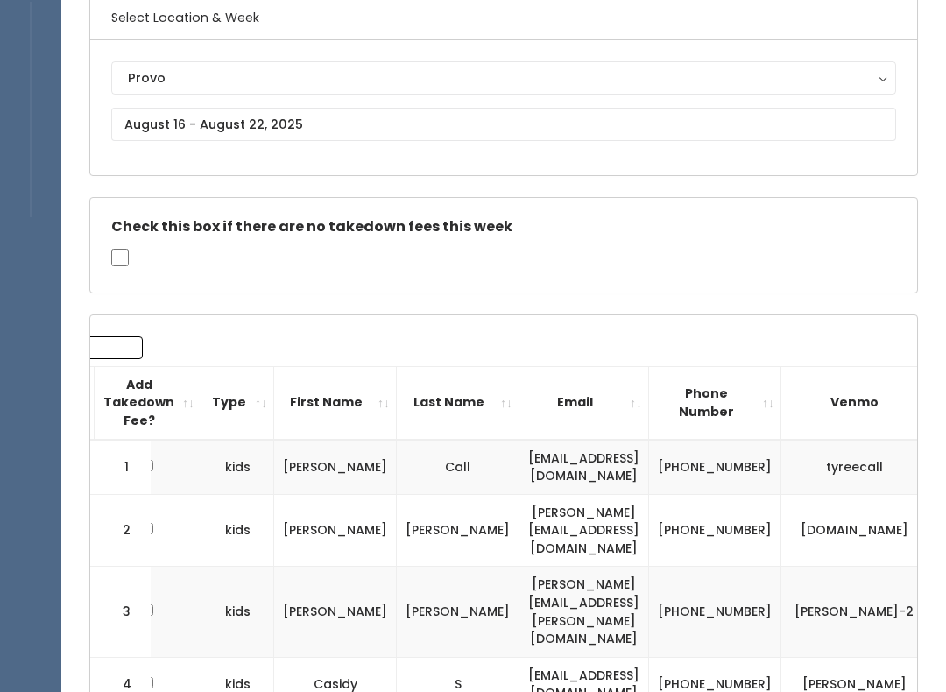
scroll to position [0, 0]
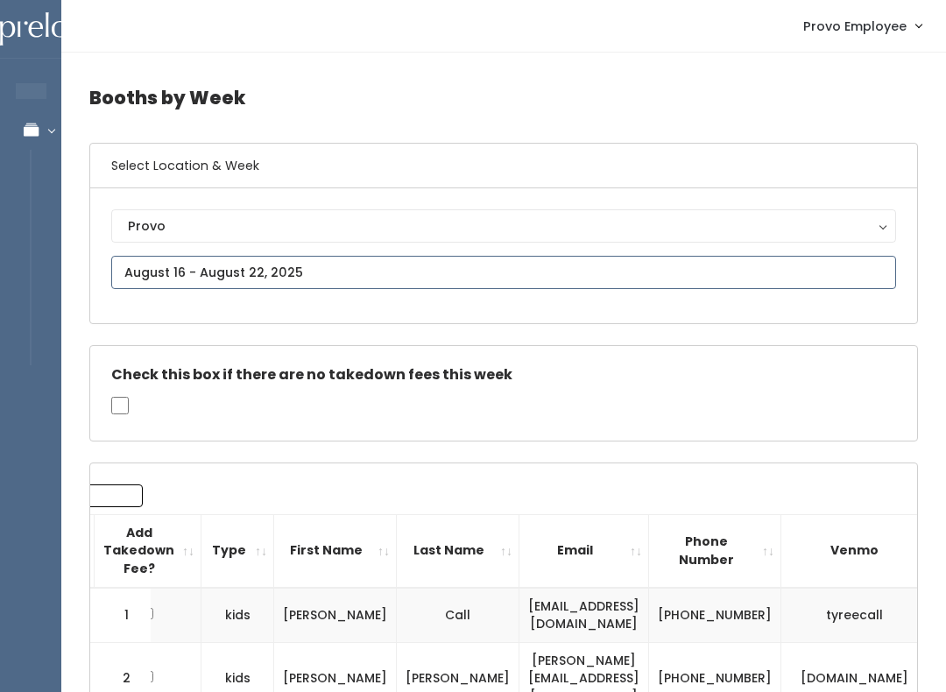
type input "August 23 to August 29"
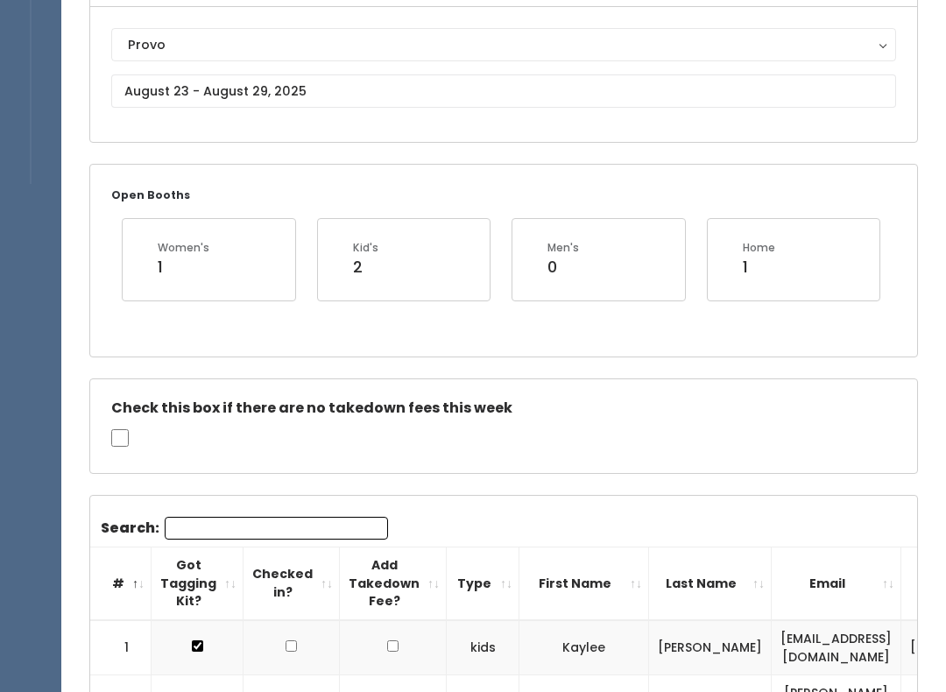
click at [284, 527] on input "Search:" at bounding box center [276, 528] width 223 height 23
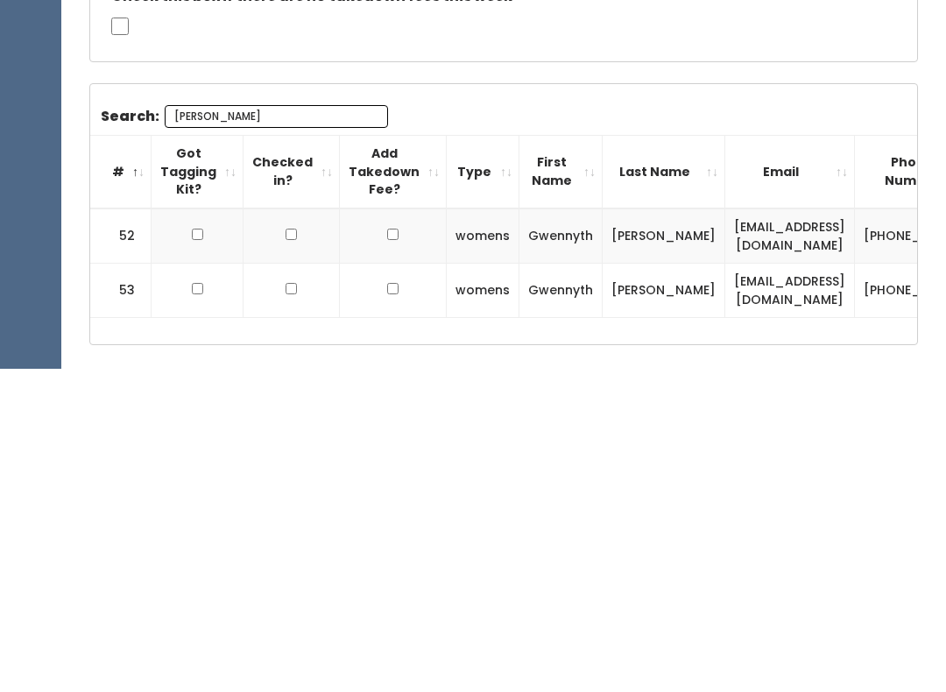
scroll to position [270, 0]
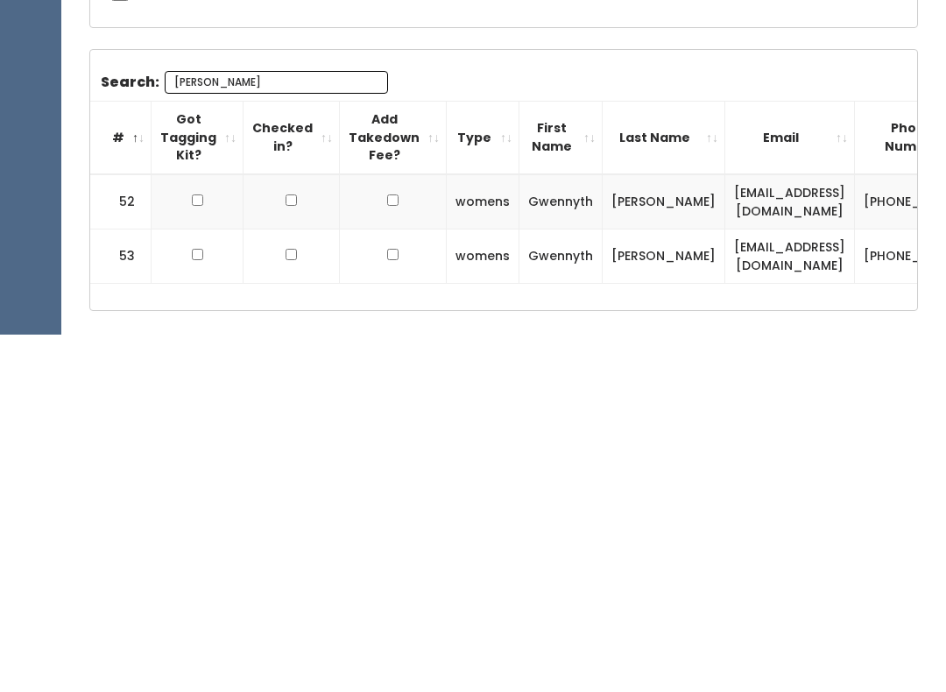
type input "[PERSON_NAME]"
click at [194, 552] on input "checkbox" at bounding box center [197, 557] width 11 height 11
checkbox input "true"
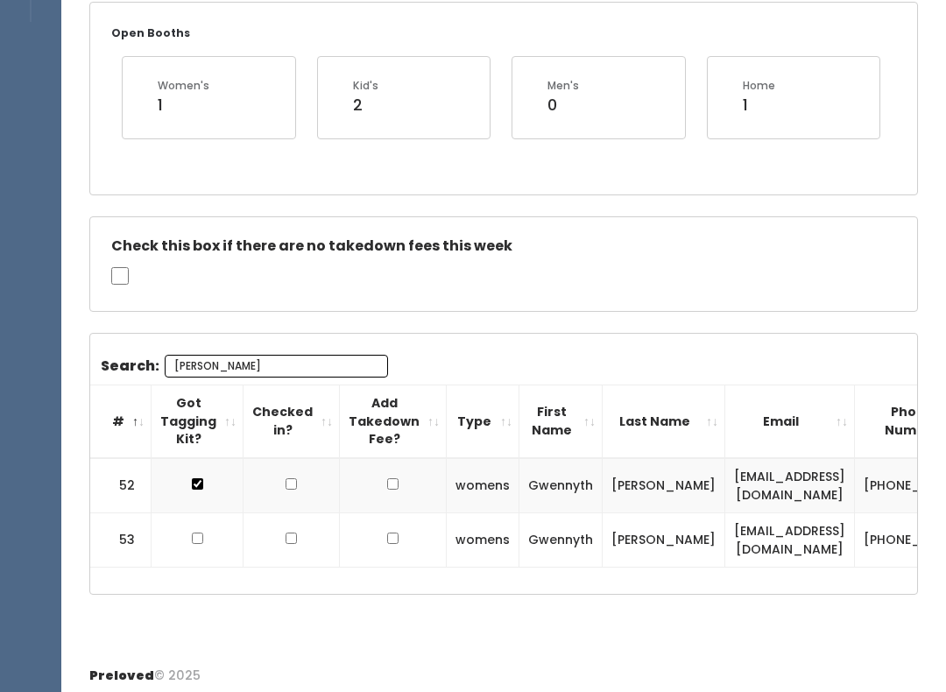
click at [200, 532] on input "checkbox" at bounding box center [197, 537] width 11 height 11
checkbox input "true"
click at [270, 355] on input "Gwen" at bounding box center [276, 366] width 223 height 23
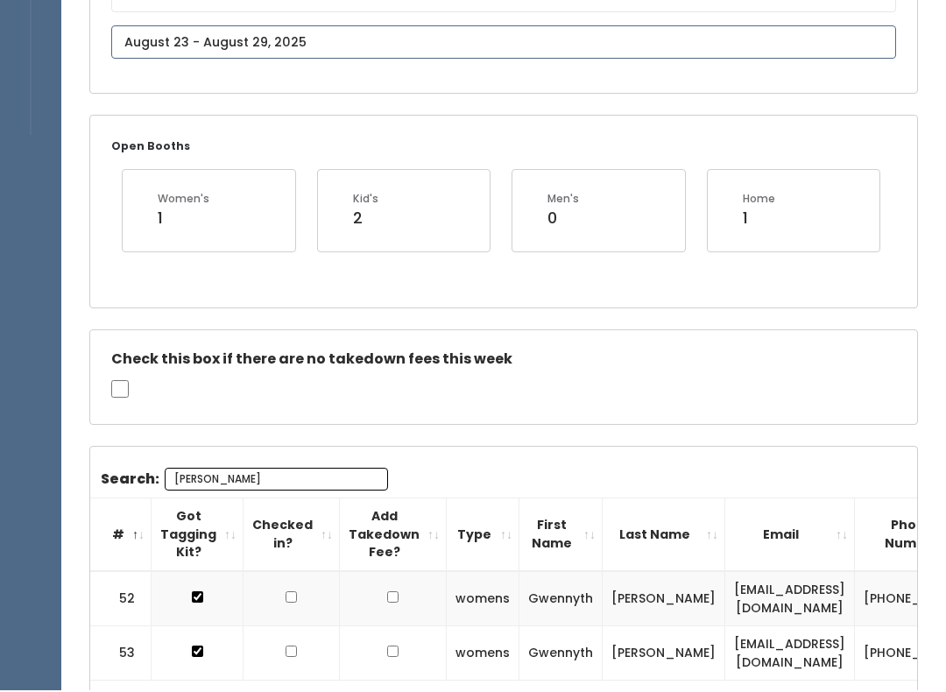
click at [322, 57] on body "EMPLOYEES Manage Bookings Booths by Week All Bookings Bookings with Booths Boot…" at bounding box center [473, 293] width 946 height 1042
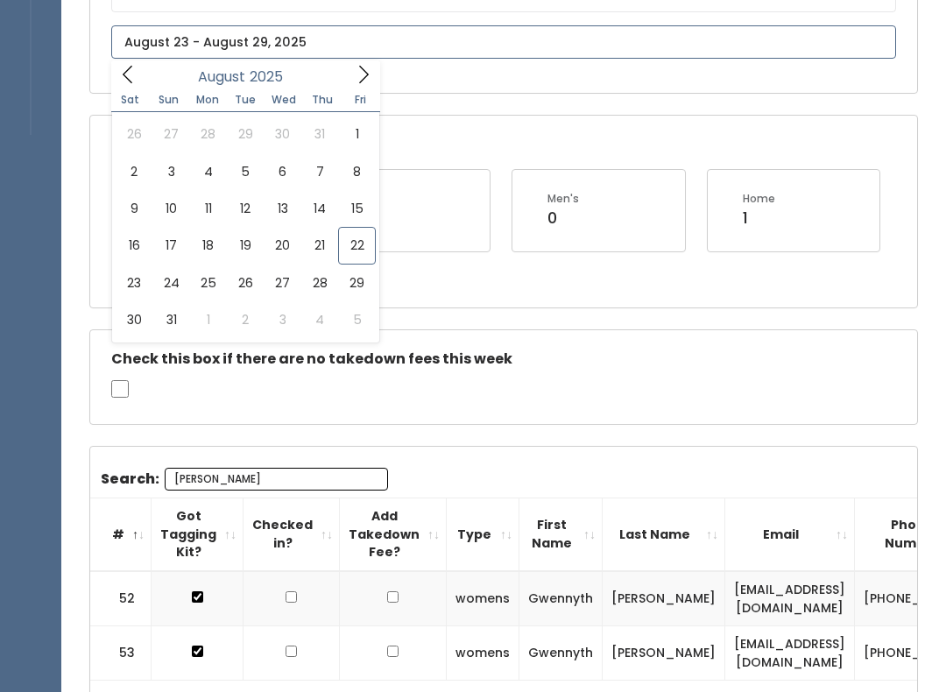
type input "August 16 to August 22"
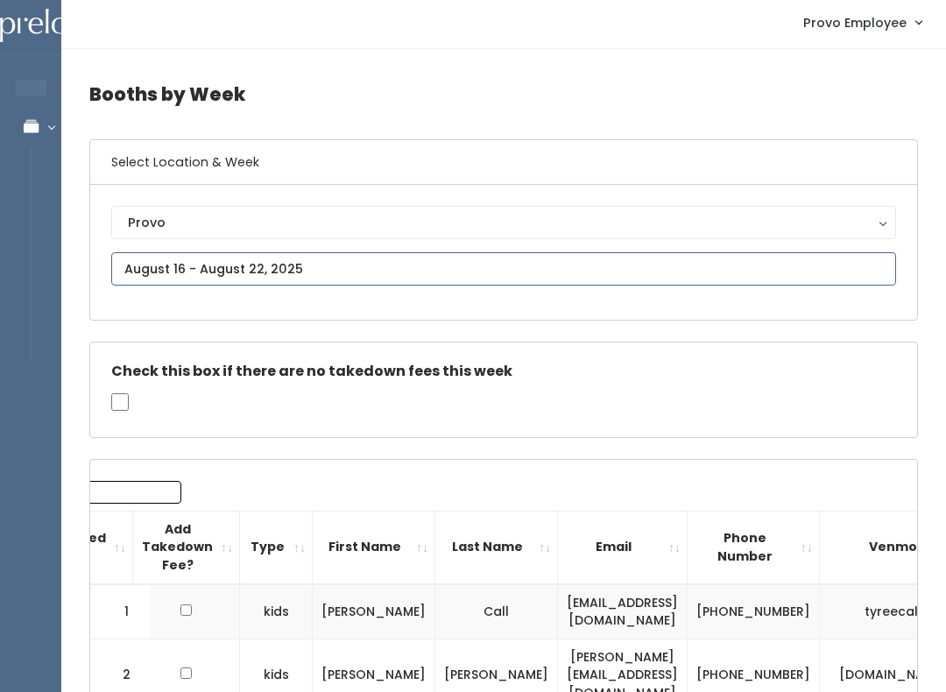
click at [358, 270] on input "text" at bounding box center [503, 269] width 785 height 33
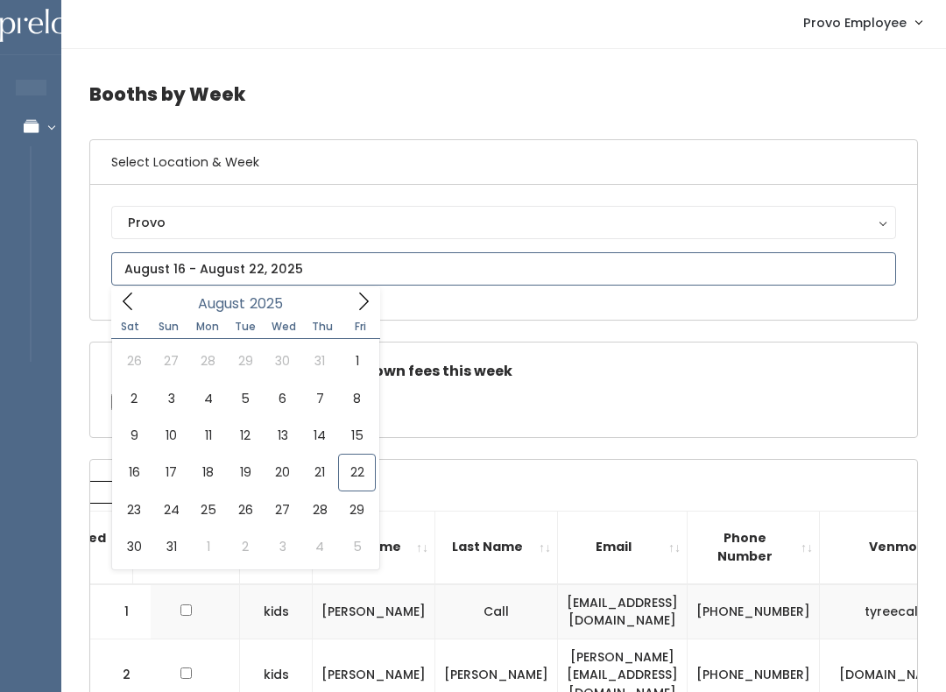
scroll to position [4, 0]
type input "[DATE] to [DATE]"
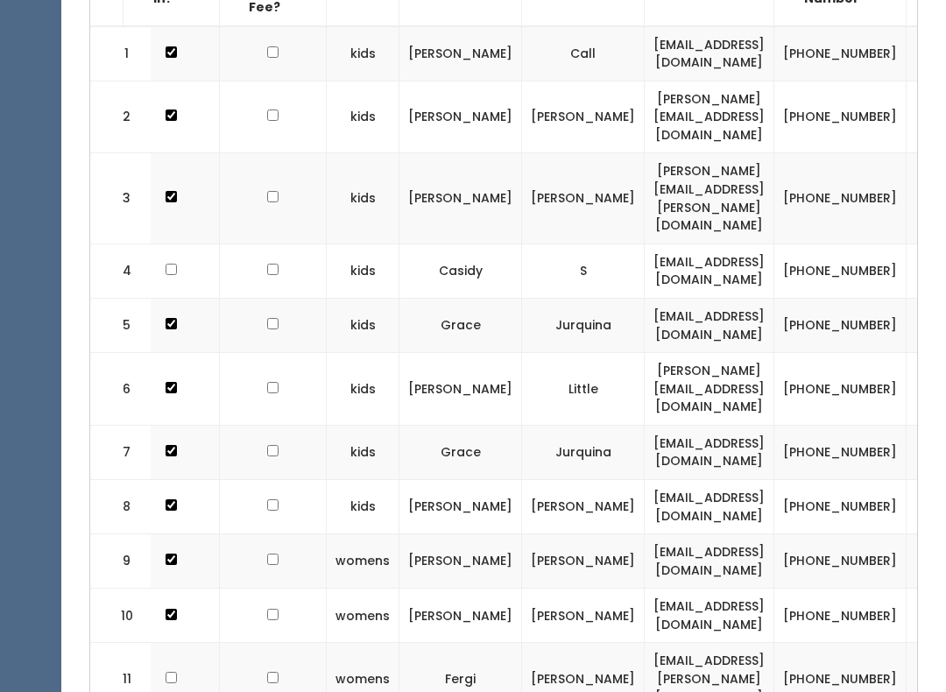
scroll to position [0, 84]
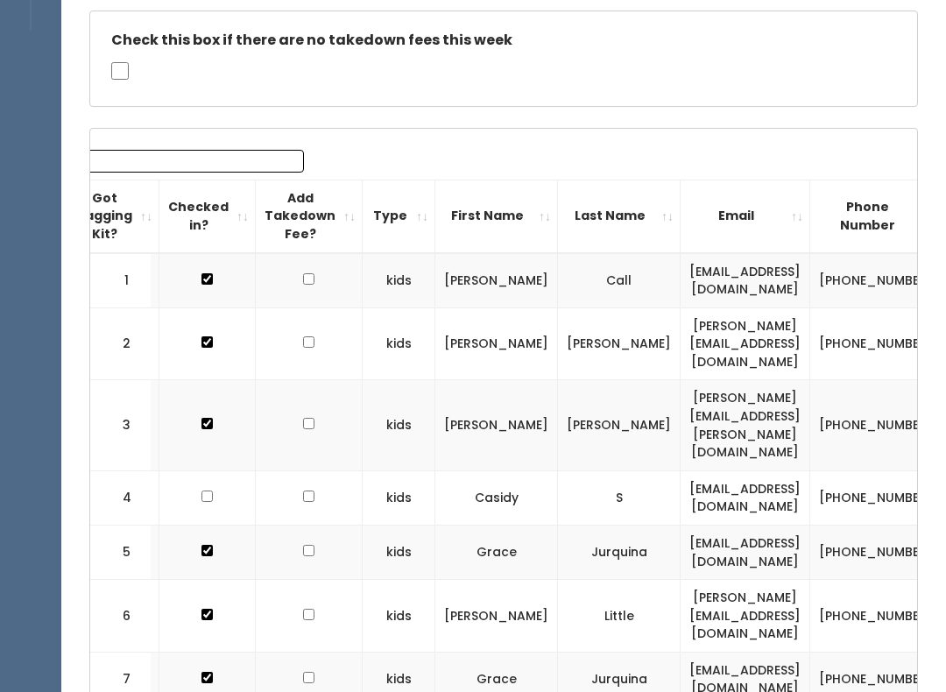
click at [235, 151] on input "Search:" at bounding box center [192, 162] width 223 height 23
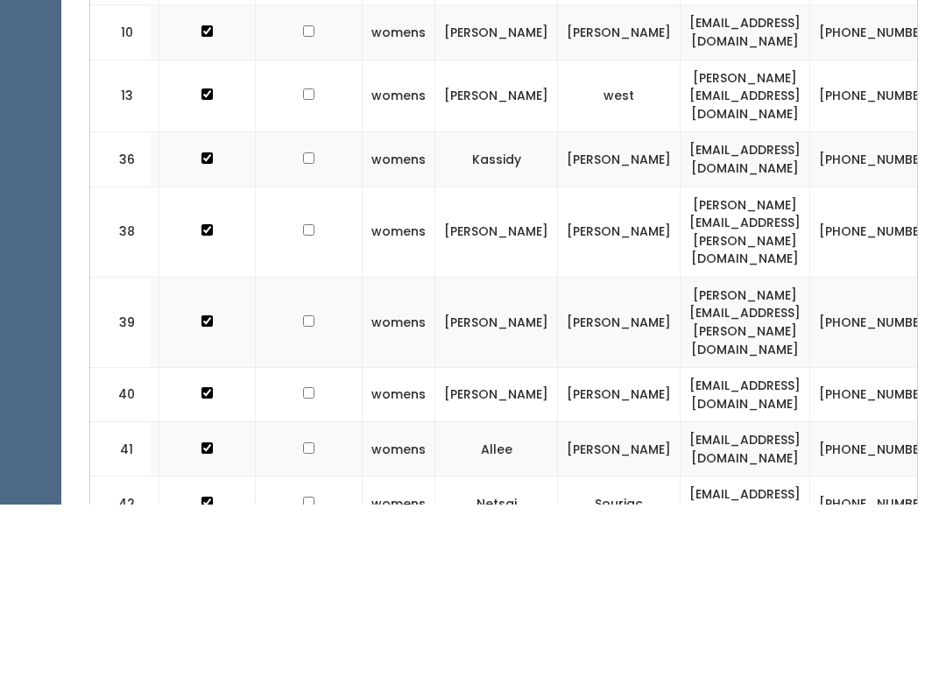
scroll to position [327, 0]
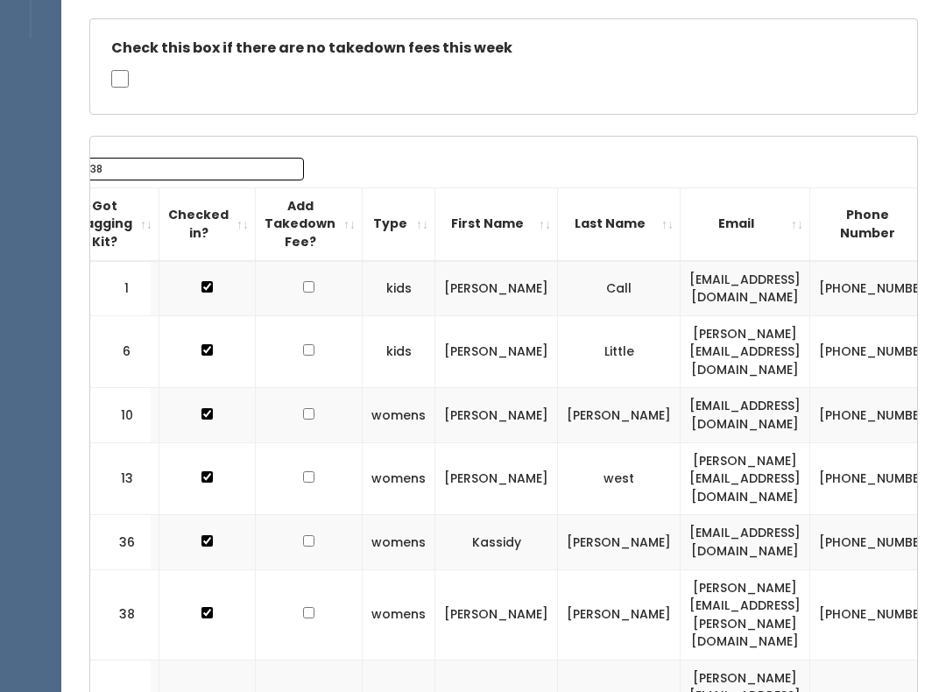
type input "3"
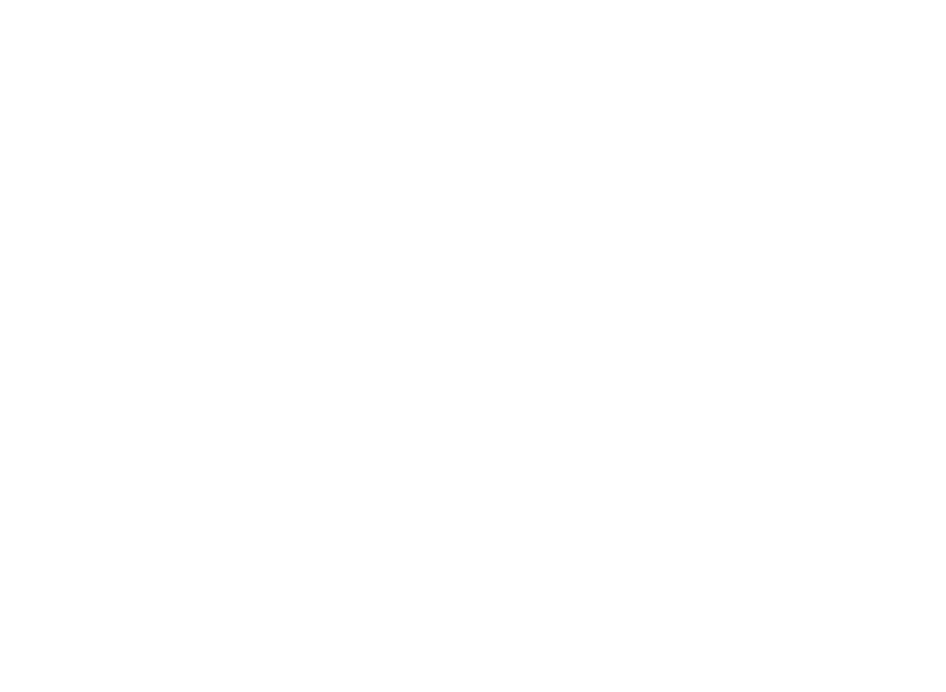
scroll to position [0, 0]
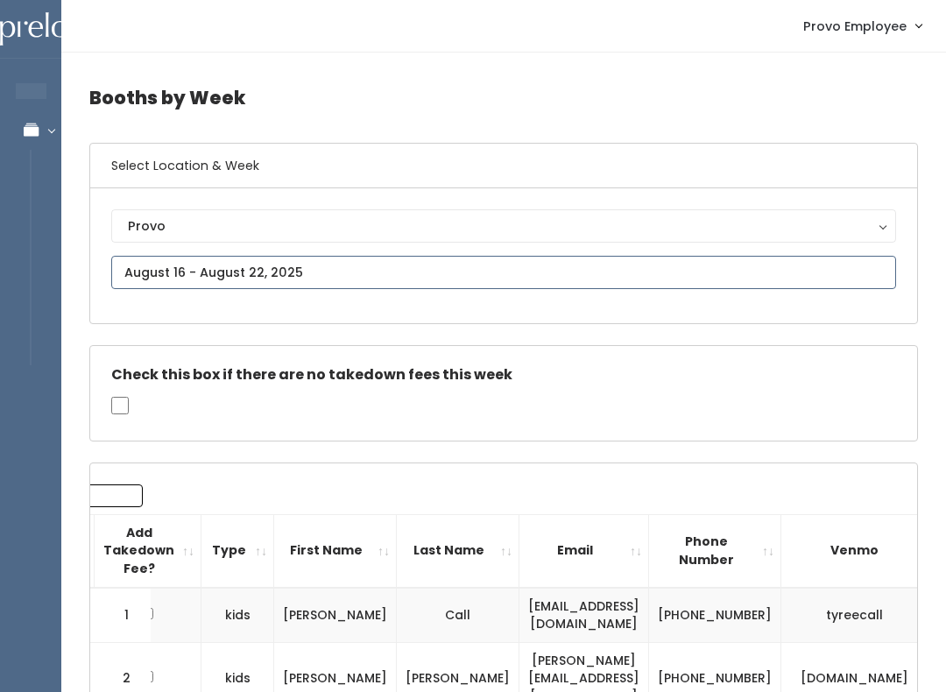
click at [295, 269] on input "text" at bounding box center [503, 272] width 785 height 33
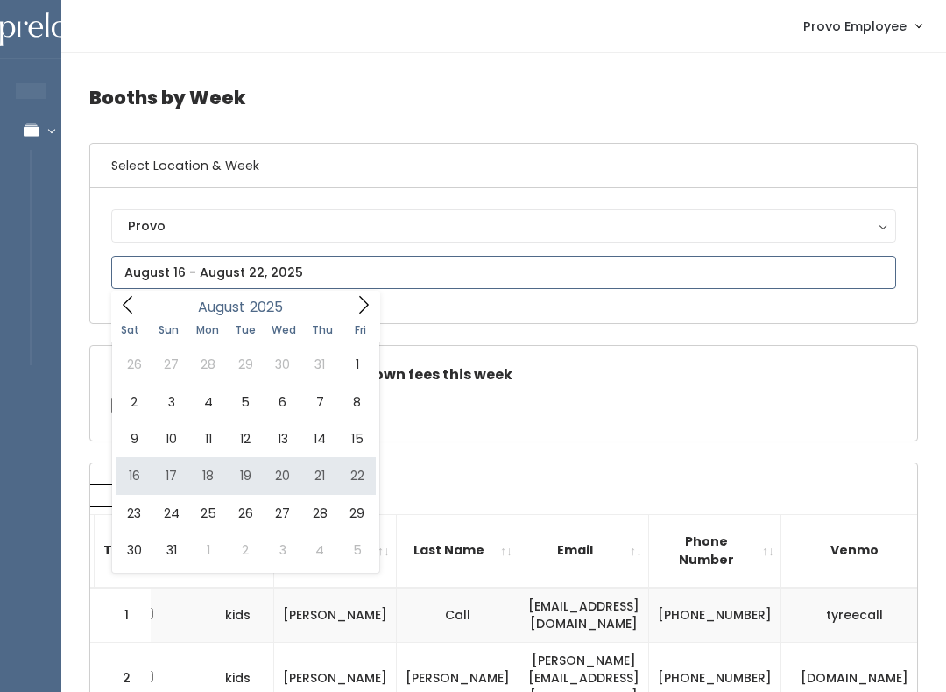
type input "August 16 to August 22"
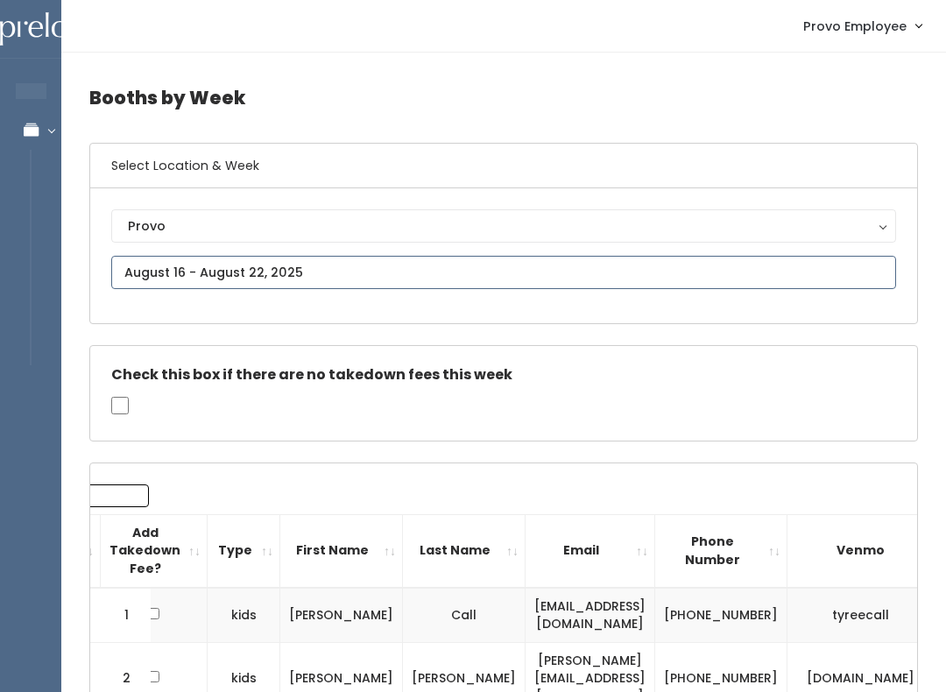
click at [747, 276] on input "text" at bounding box center [503, 272] width 785 height 33
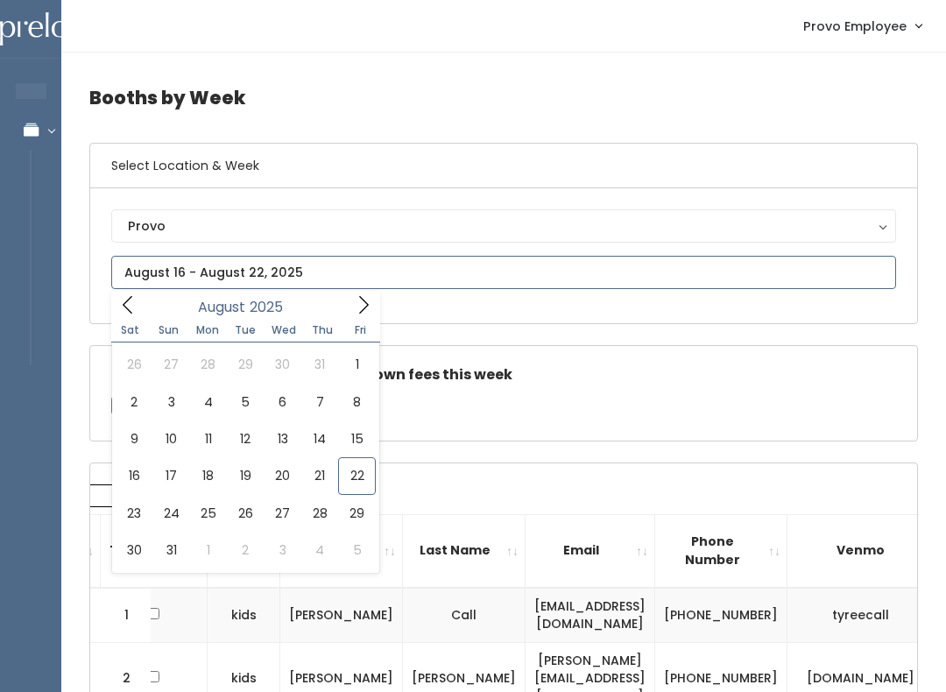
type input "August 23 to August 29"
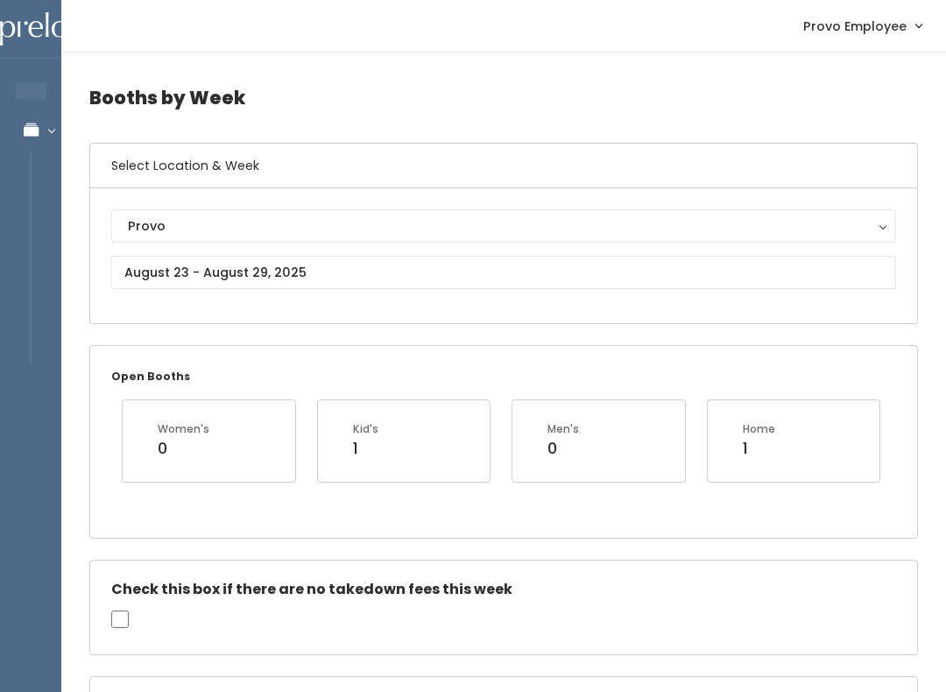
click at [622, 91] on h4 "Booths by Week" at bounding box center [503, 98] width 828 height 48
click at [527, 114] on h4 "Booths by Week" at bounding box center [503, 98] width 828 height 48
click at [791, 280] on input "text" at bounding box center [503, 272] width 785 height 33
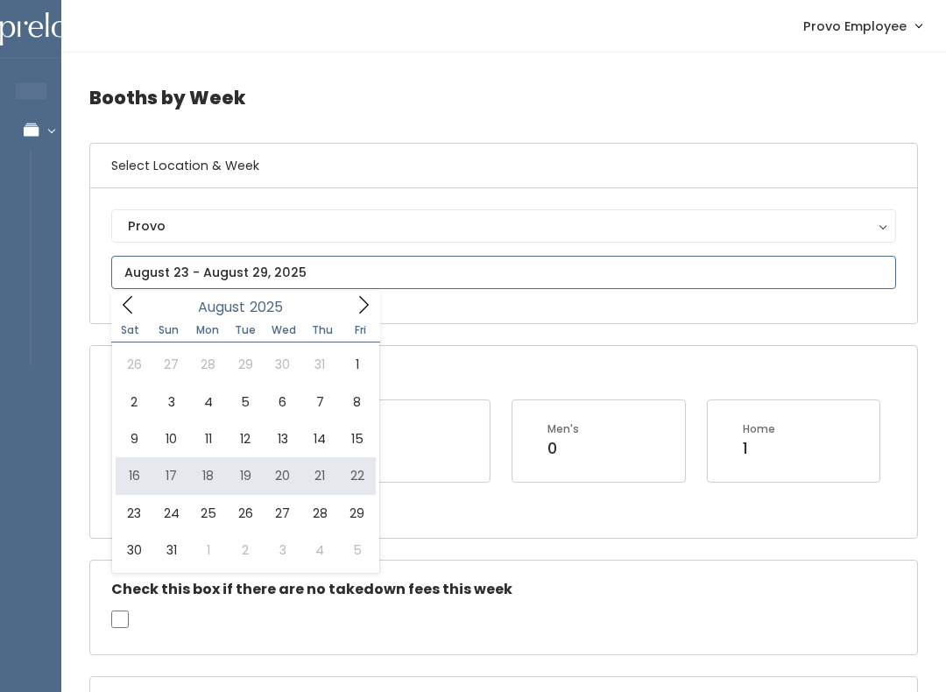
type input "August 16 to August 22"
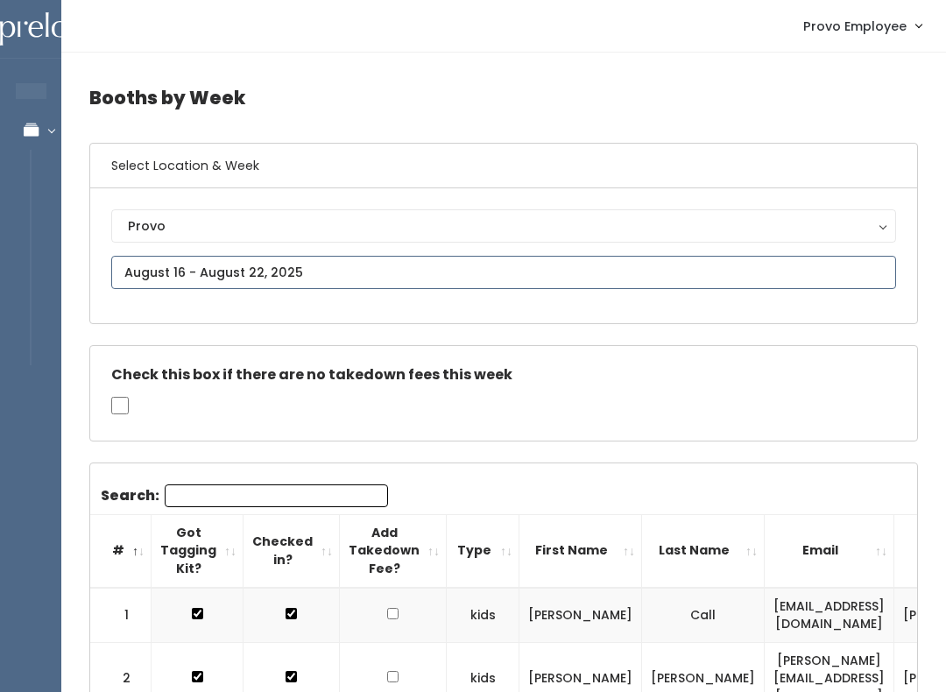
click at [720, 285] on input "text" at bounding box center [503, 272] width 785 height 33
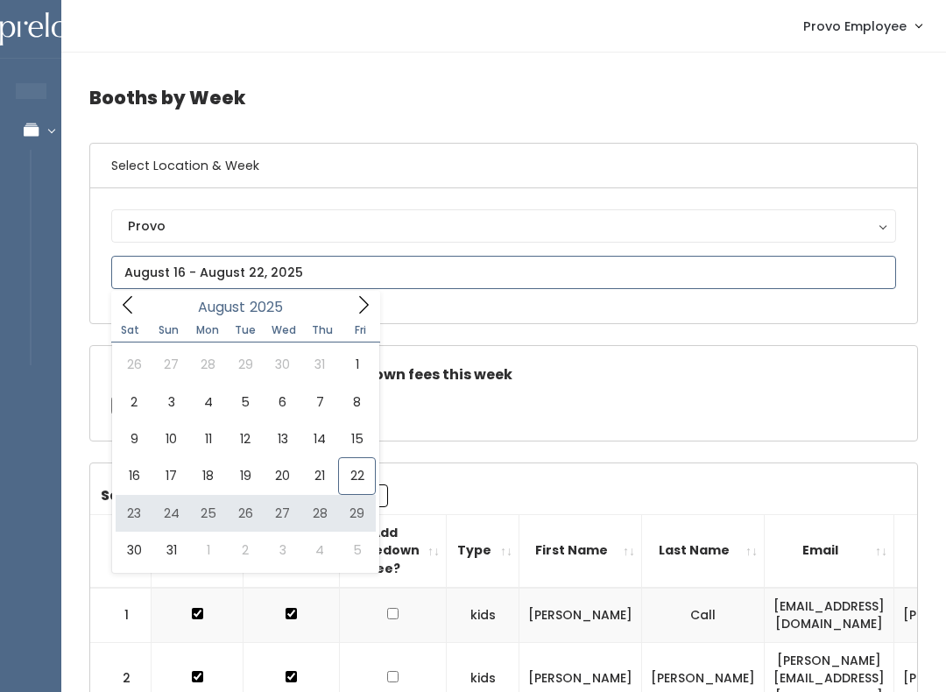
type input "[DATE] to [DATE]"
